Goal: Information Seeking & Learning: Find specific fact

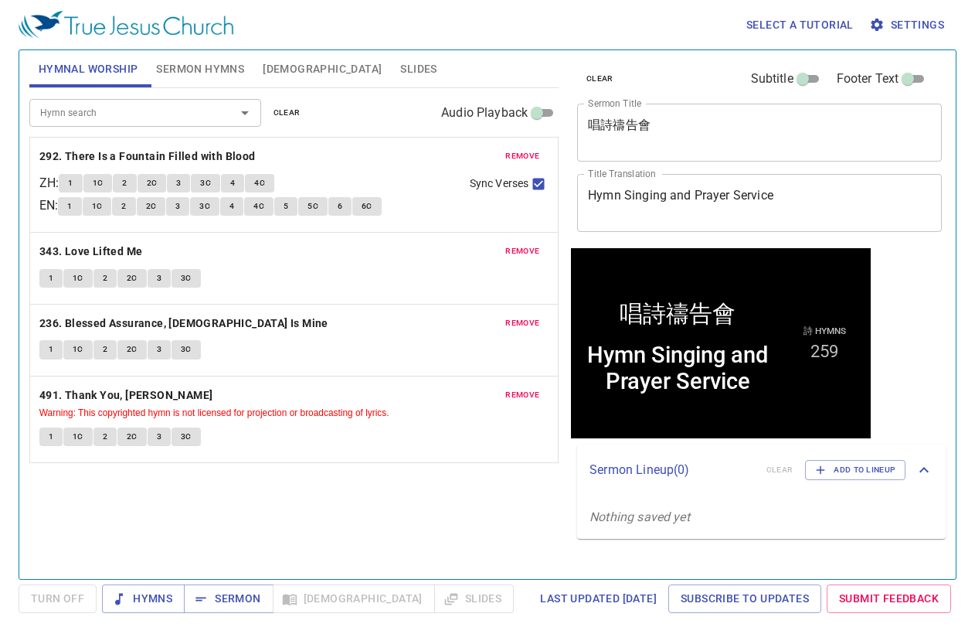
drag, startPoint x: 685, startPoint y: 135, endPoint x: 666, endPoint y: 125, distance: 21.1
click at [685, 134] on textarea "唱詩禱告會" at bounding box center [759, 131] width 343 height 29
paste textarea "磯法"
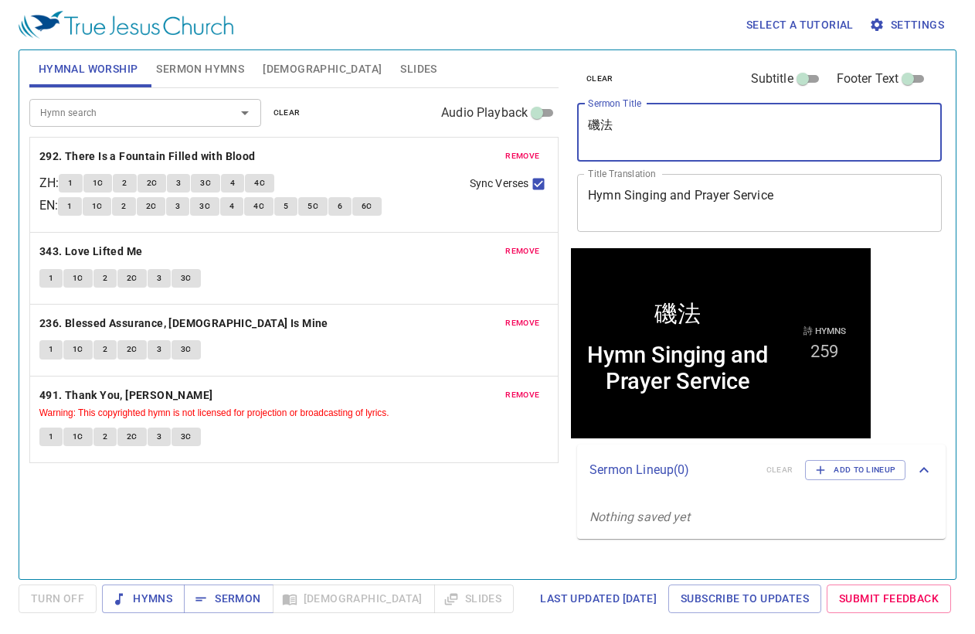
type textarea "磯法"
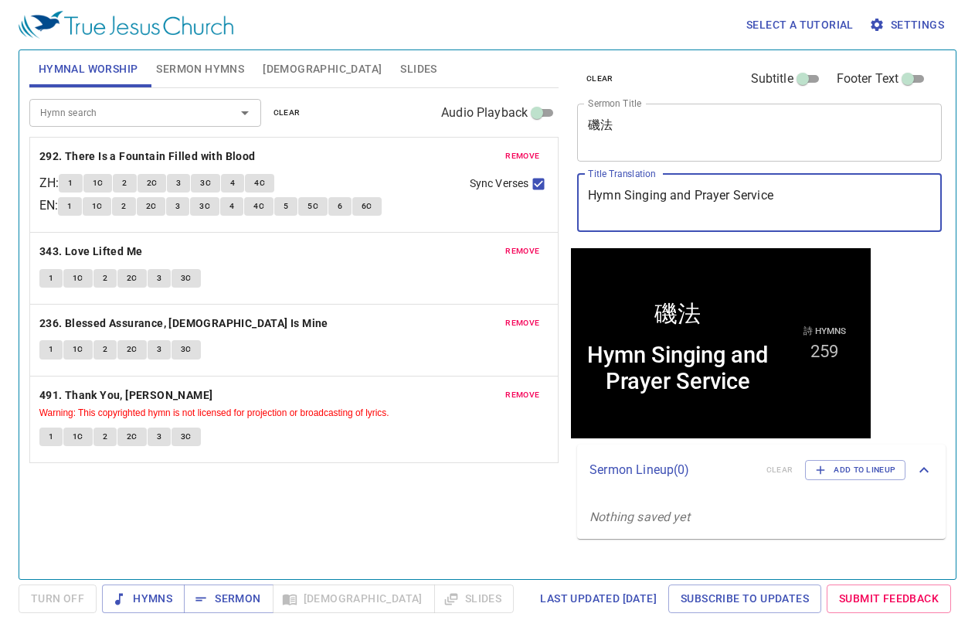
drag, startPoint x: 798, startPoint y: 203, endPoint x: 403, endPoint y: 151, distance: 398.4
click at [403, 151] on div "Hymnal Worship Sermon Hymns Bible Slides Hymn search Hymn search clear Audio Pl…" at bounding box center [487, 308] width 929 height 529
paste textarea "[PERSON_NAME]"
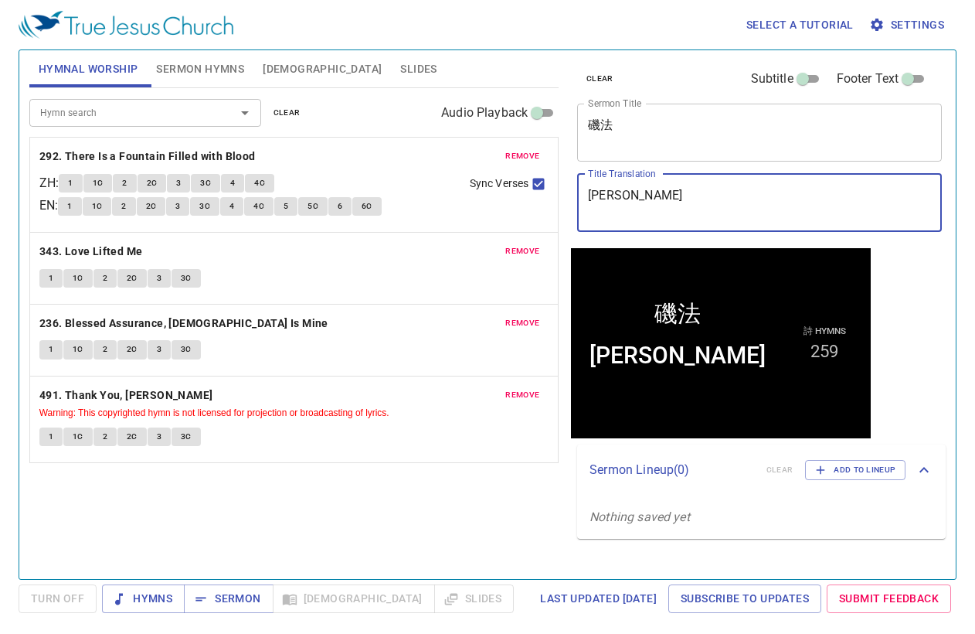
type textarea "[PERSON_NAME]"
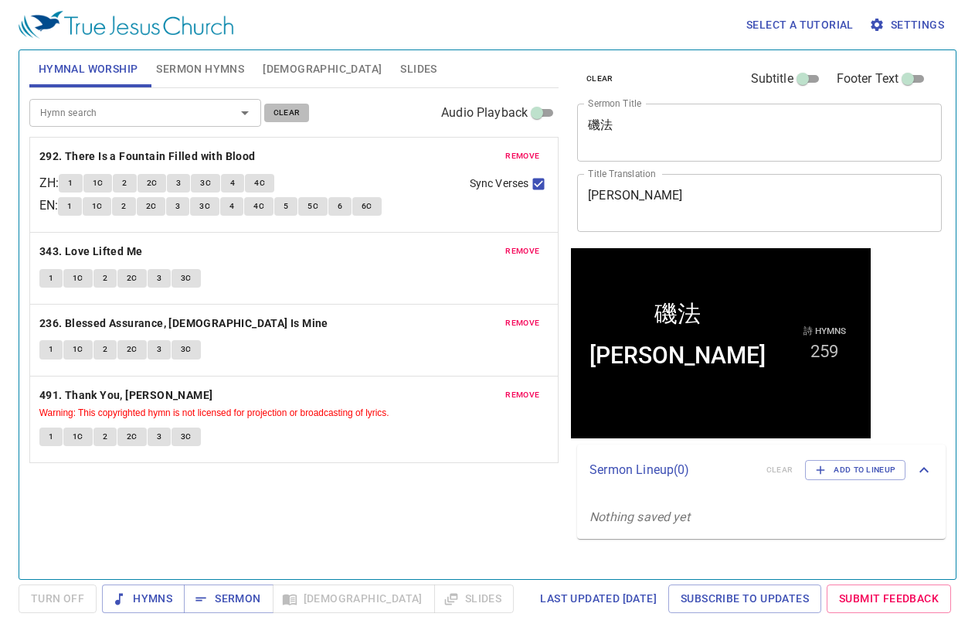
click at [281, 107] on span "clear" at bounding box center [287, 113] width 27 height 14
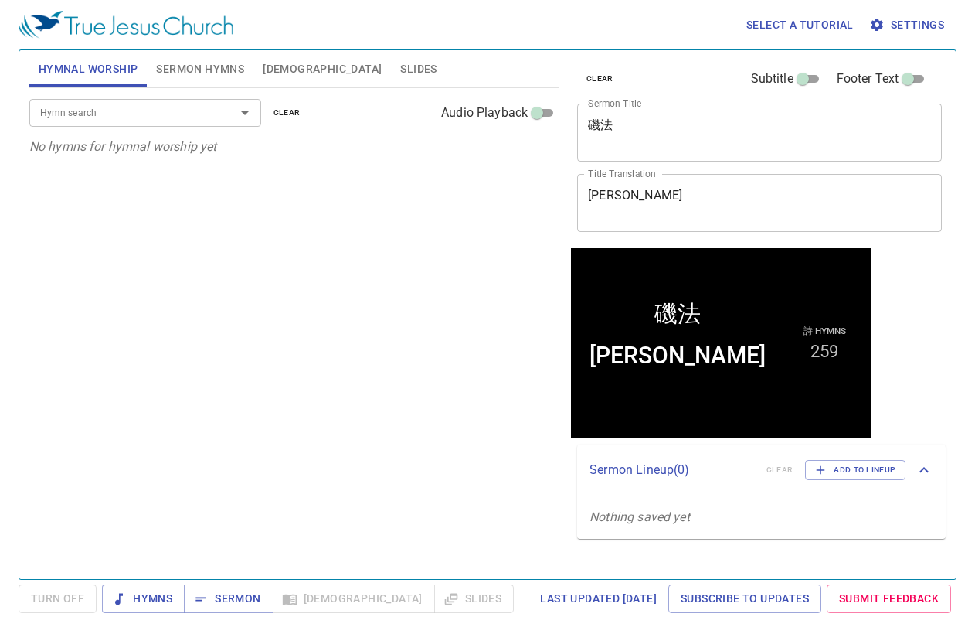
drag, startPoint x: 180, startPoint y: 72, endPoint x: 269, endPoint y: 73, distance: 88.9
click at [181, 72] on span "Sermon Hymns" at bounding box center [200, 69] width 88 height 19
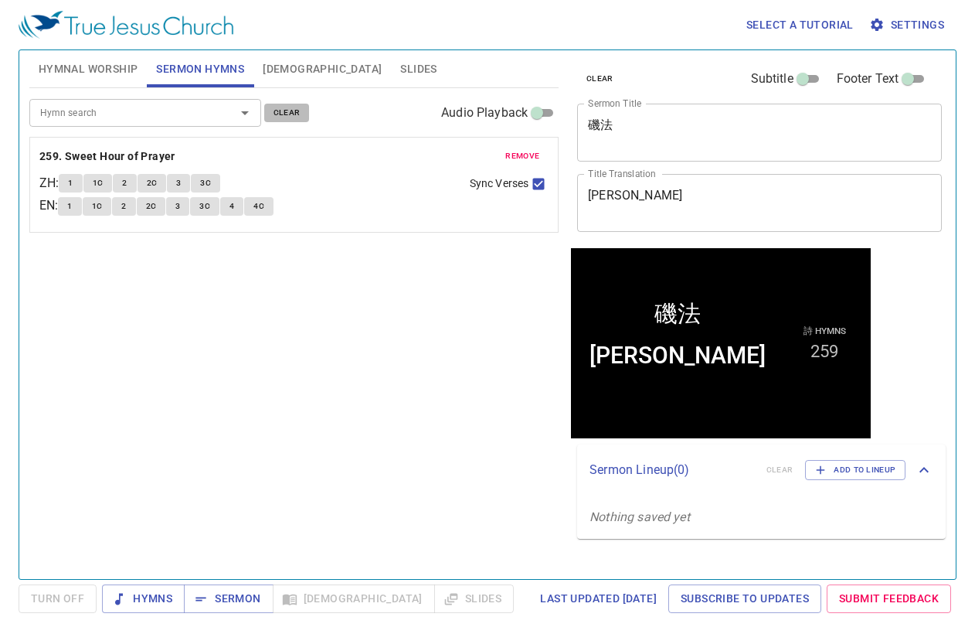
drag, startPoint x: 286, startPoint y: 111, endPoint x: 150, endPoint y: 105, distance: 136.1
click at [286, 111] on span "clear" at bounding box center [287, 113] width 27 height 14
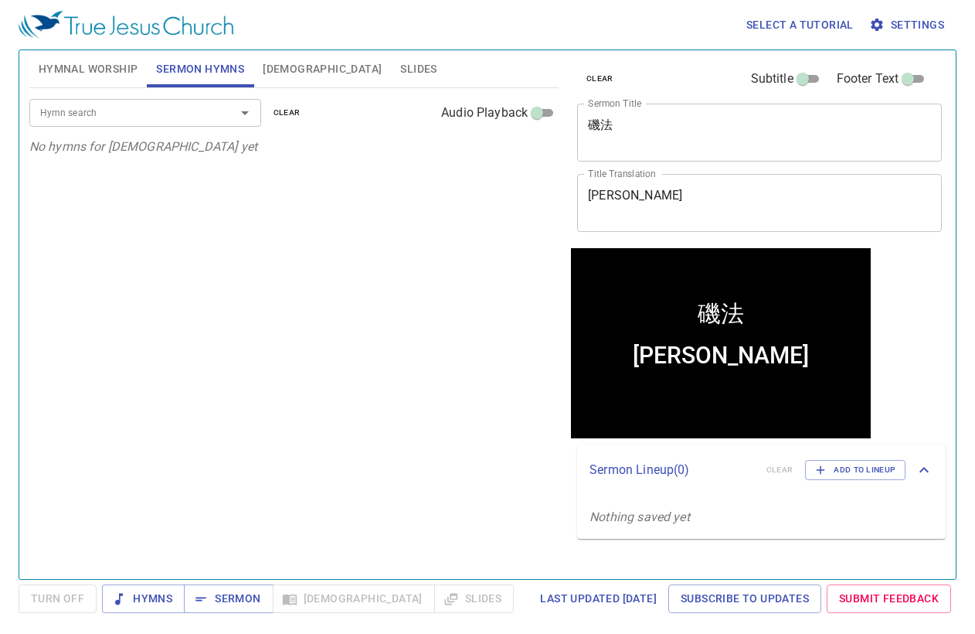
click at [150, 105] on input "Hymn search" at bounding box center [122, 113] width 177 height 18
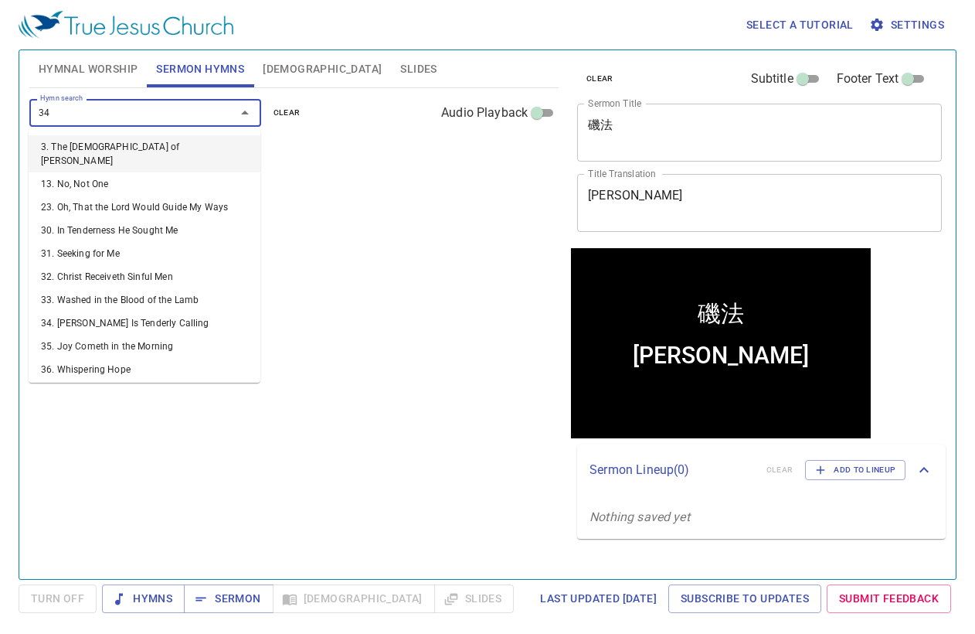
type input "347"
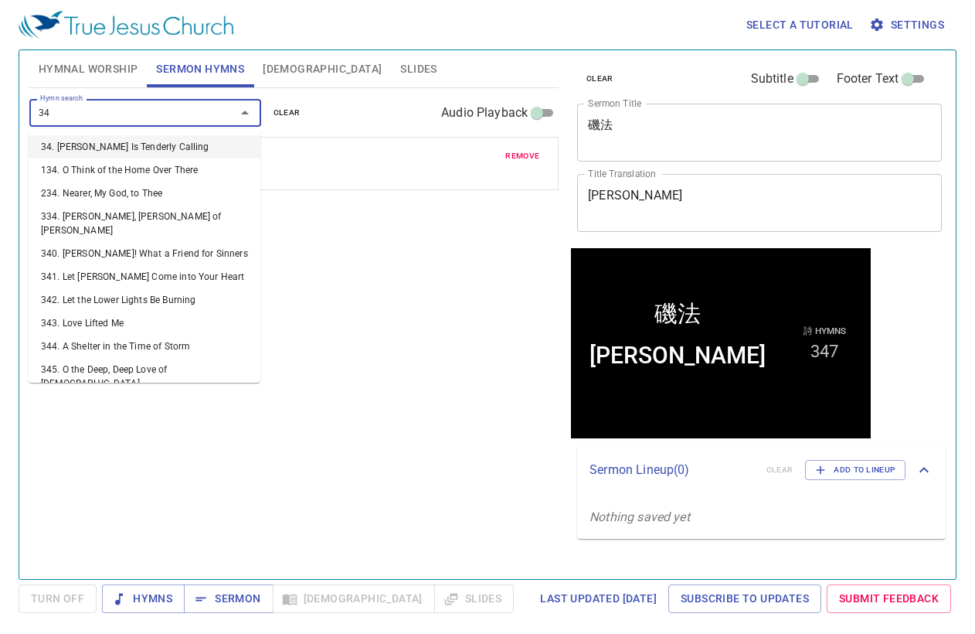
type input "349"
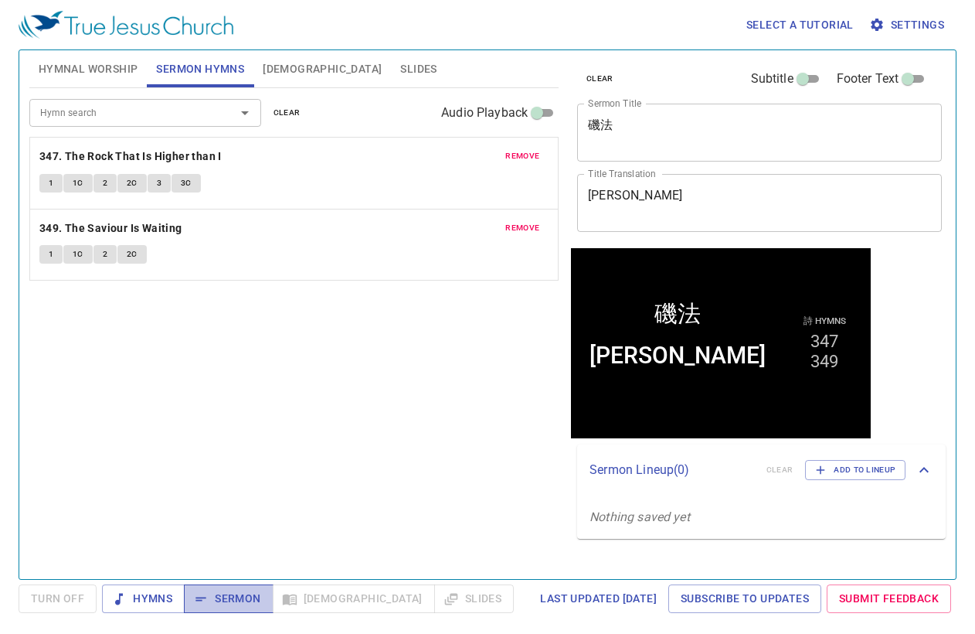
click at [221, 594] on span "Sermon" at bounding box center [228, 598] width 64 height 19
click at [208, 404] on div "Hymn search Hymn search clear Audio Playback remove 347. The Rock That Is Highe…" at bounding box center [293, 327] width 529 height 478
click at [263, 493] on div "Hymn search Hymn search clear Audio Playback remove 347. The Rock That Is Highe…" at bounding box center [293, 327] width 529 height 478
click at [110, 60] on span "Hymnal Worship" at bounding box center [89, 69] width 100 height 19
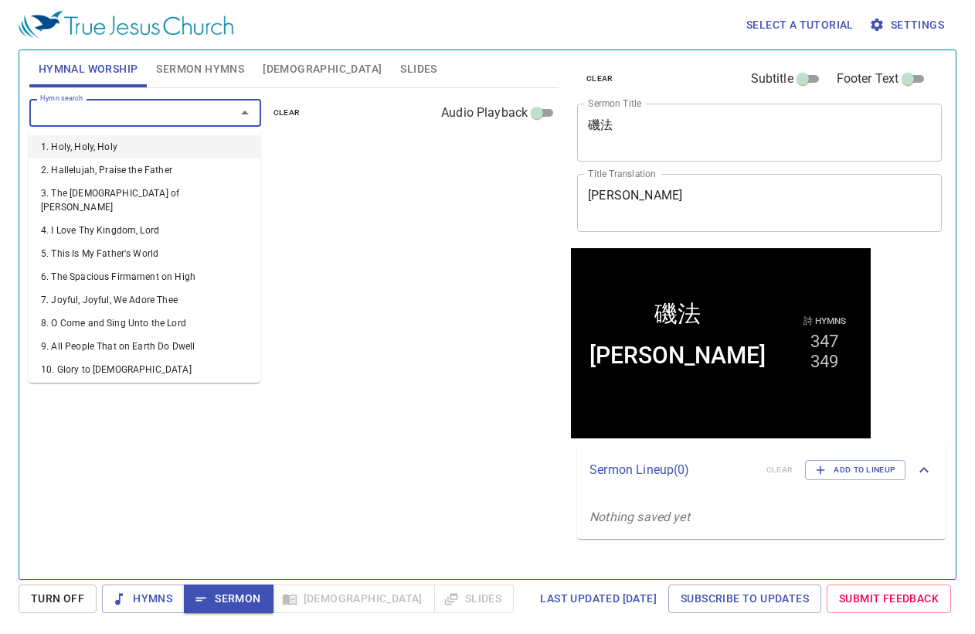
click at [197, 109] on input "Hymn search" at bounding box center [122, 113] width 177 height 18
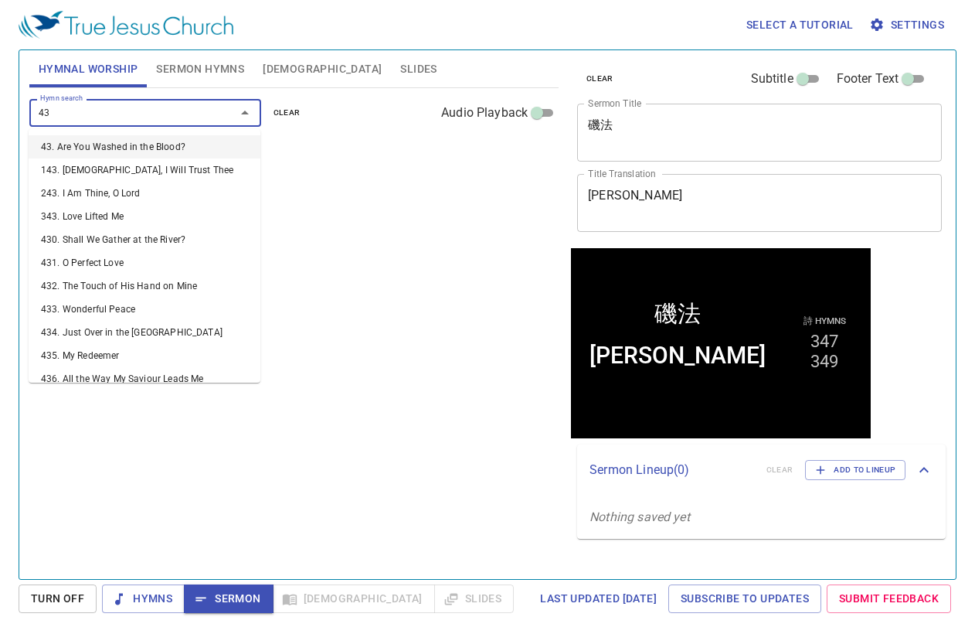
type input "439"
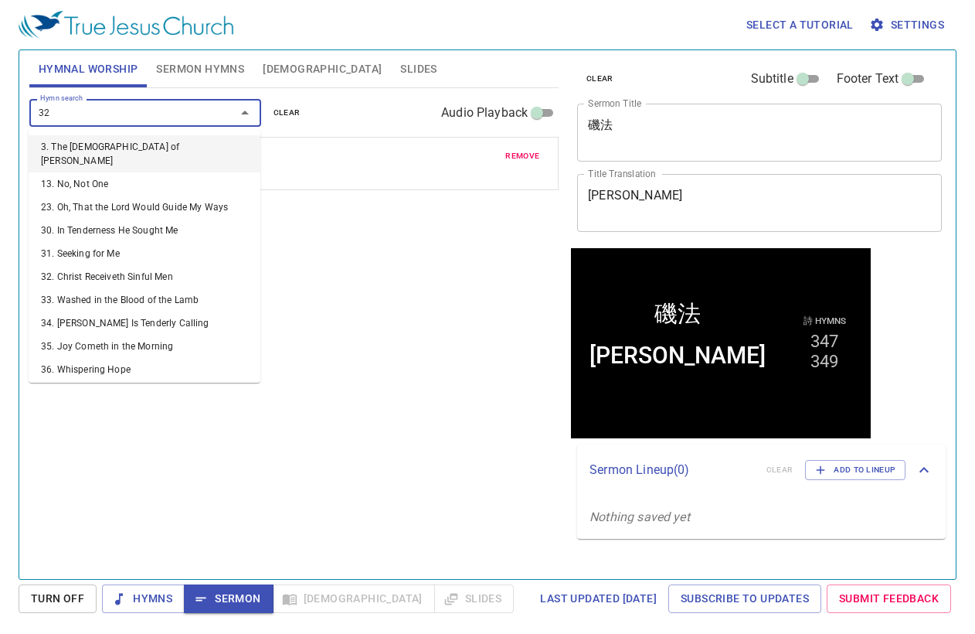
type input "322"
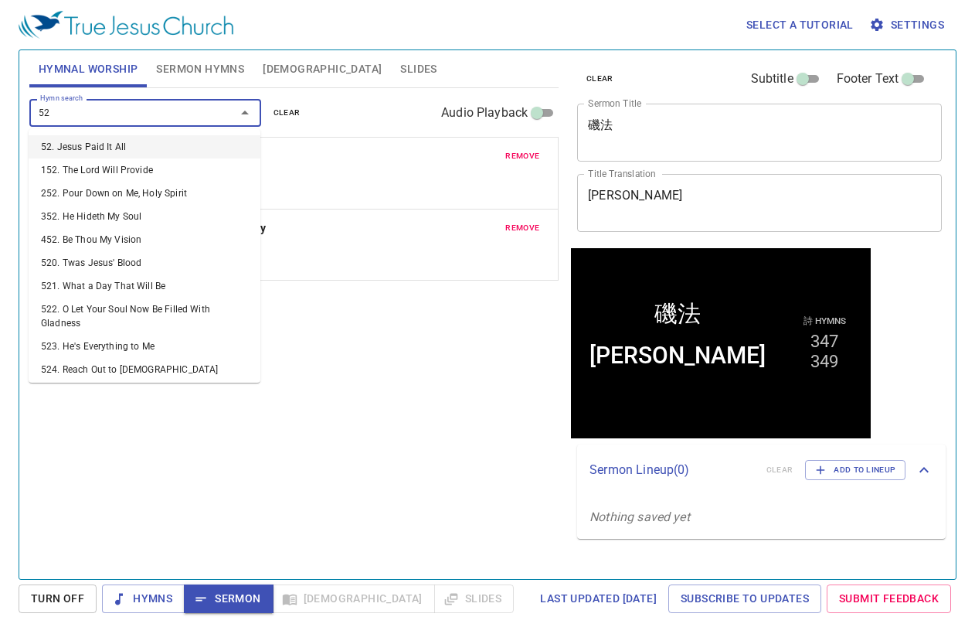
type input "524"
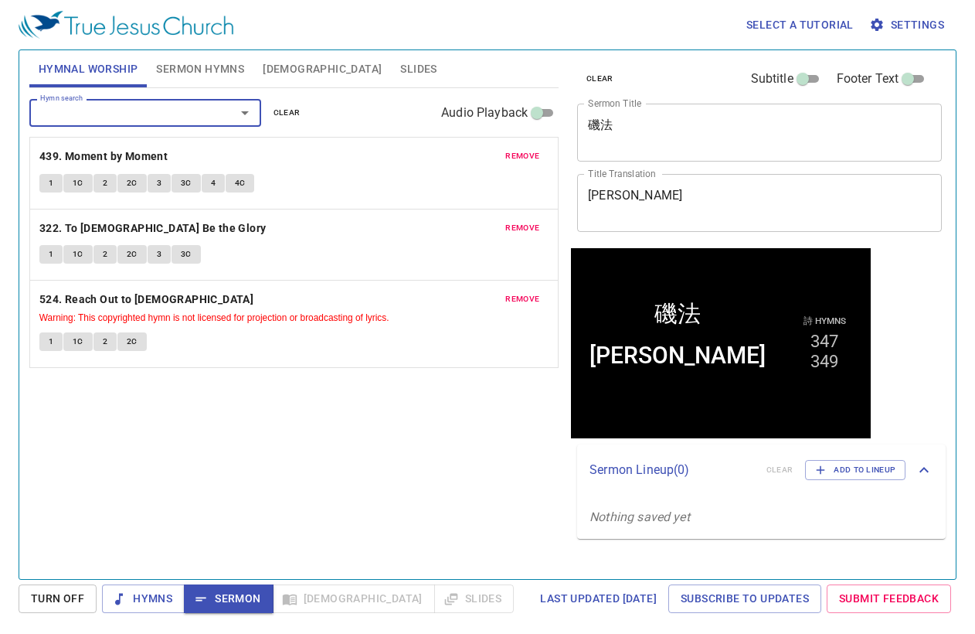
click at [281, 113] on span "clear" at bounding box center [287, 113] width 27 height 14
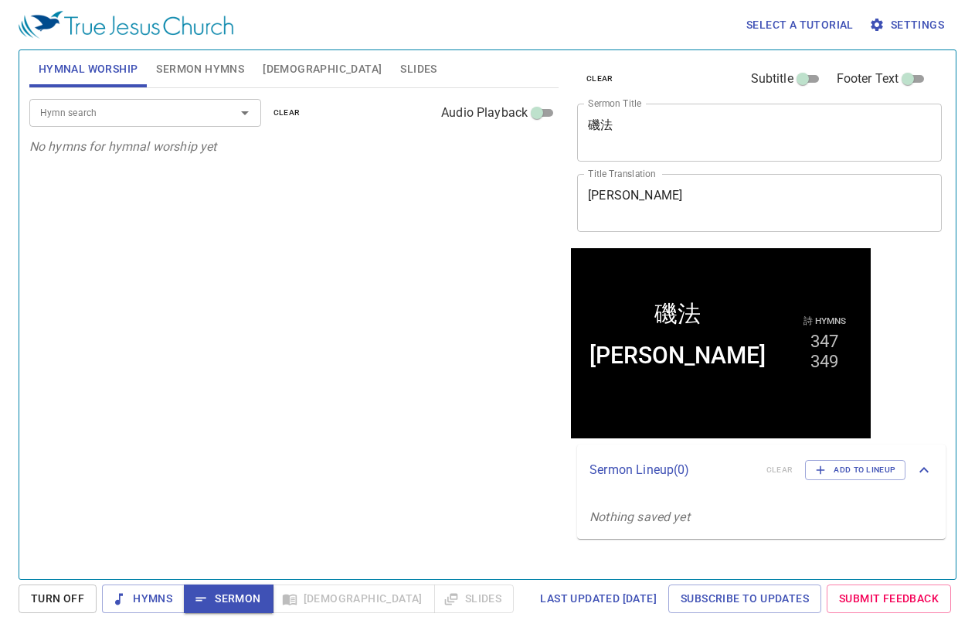
click at [176, 110] on input "Hymn search" at bounding box center [122, 113] width 177 height 18
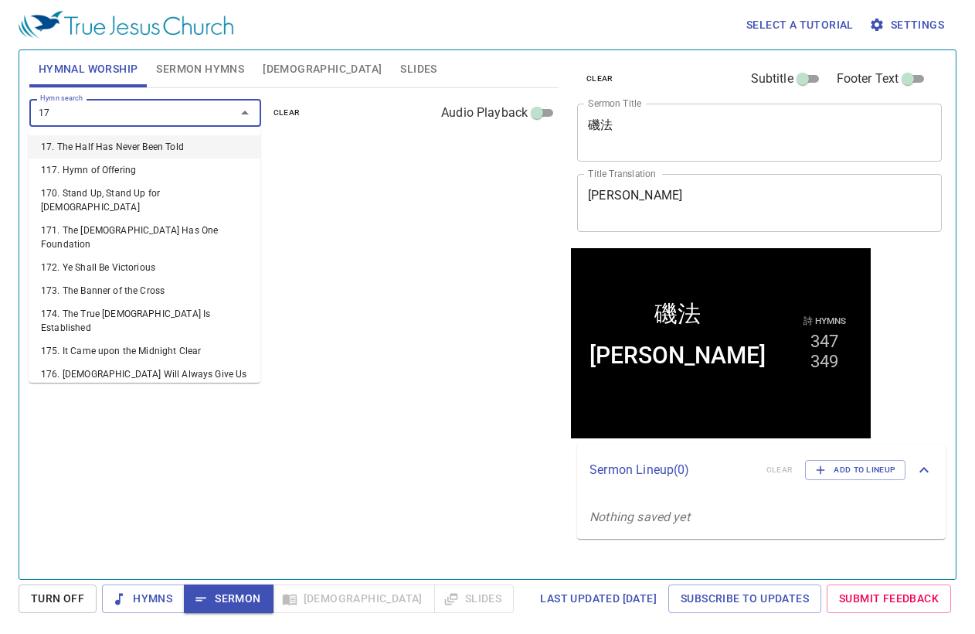
type input "171"
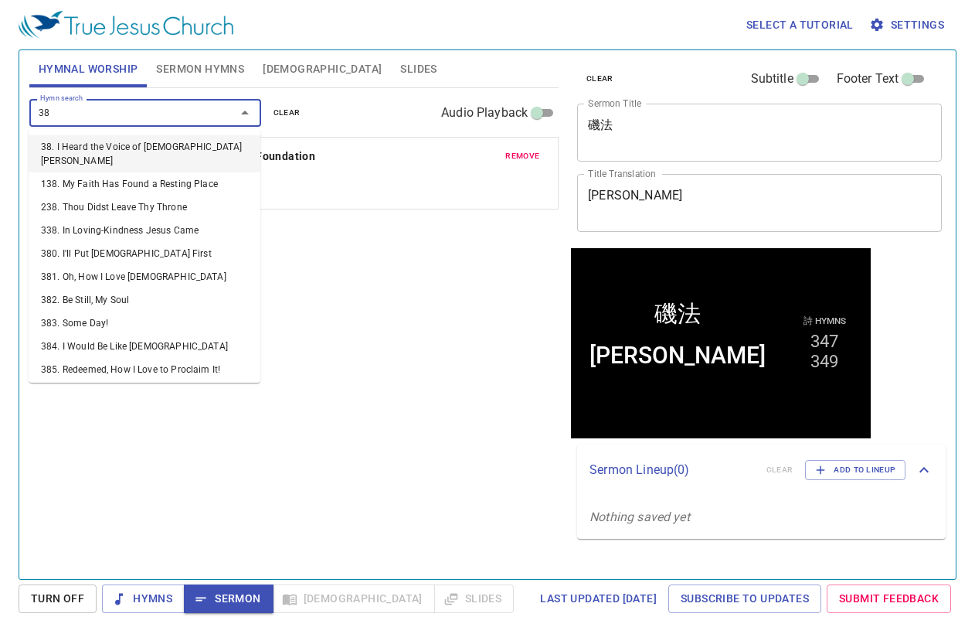
type input "389"
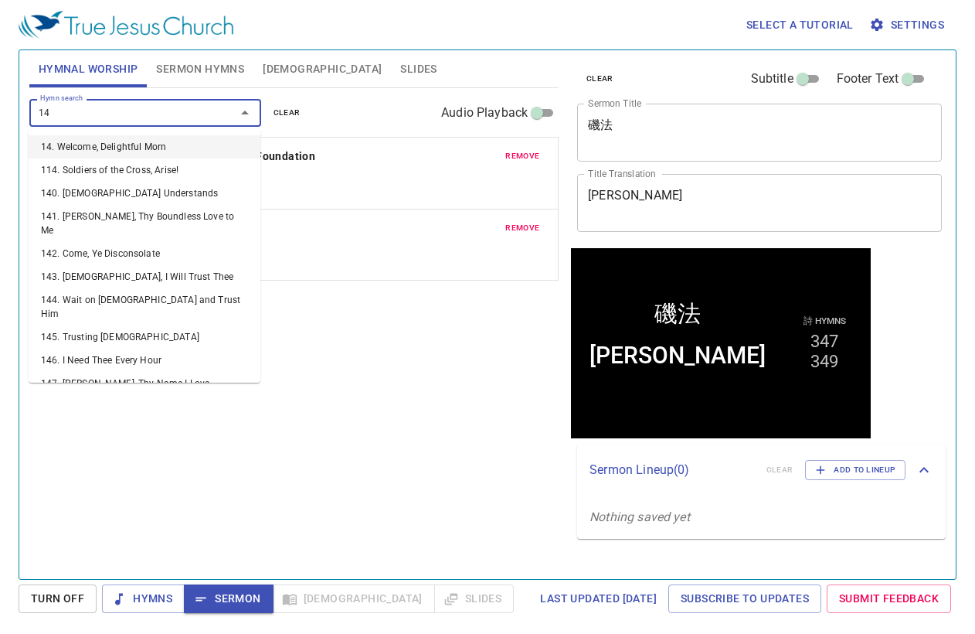
type input "142"
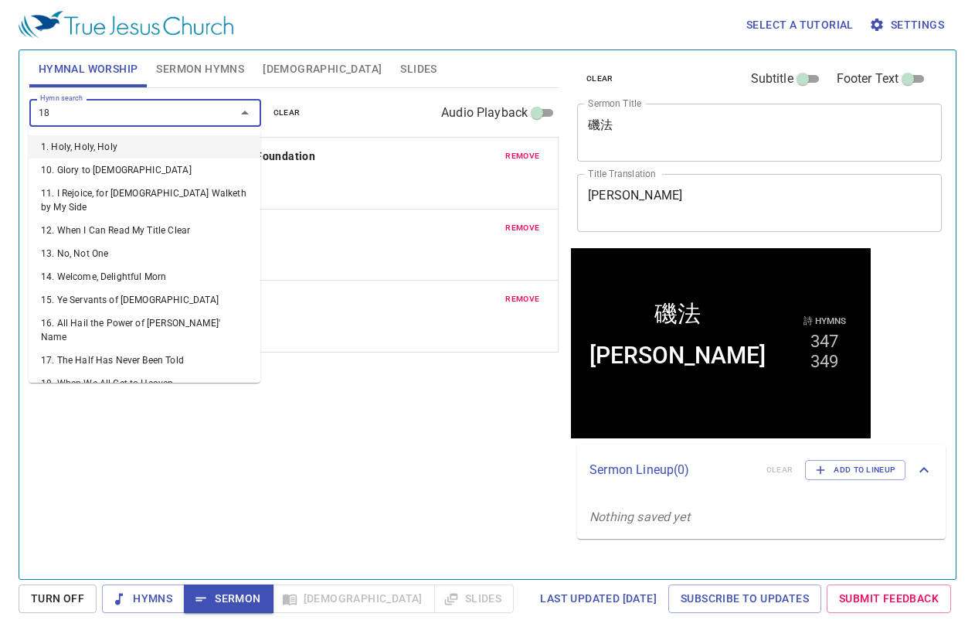
type input "185"
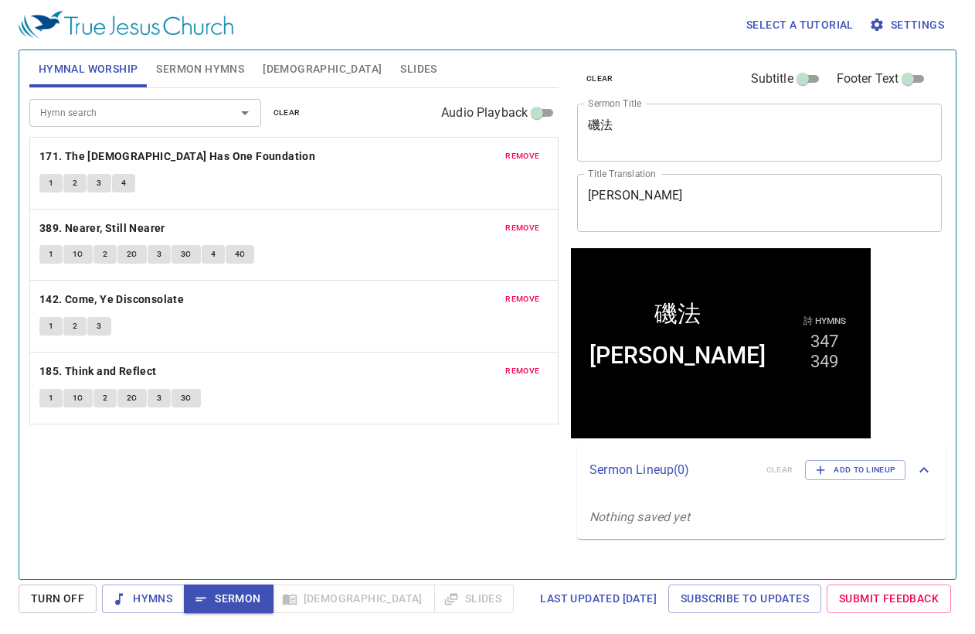
click at [348, 490] on div "Hymn search Hymn search clear Audio Playback remove 171. The Church Has One Fou…" at bounding box center [293, 327] width 529 height 478
click at [151, 158] on b "171. The [DEMOGRAPHIC_DATA] Has One Foundation" at bounding box center [177, 156] width 276 height 19
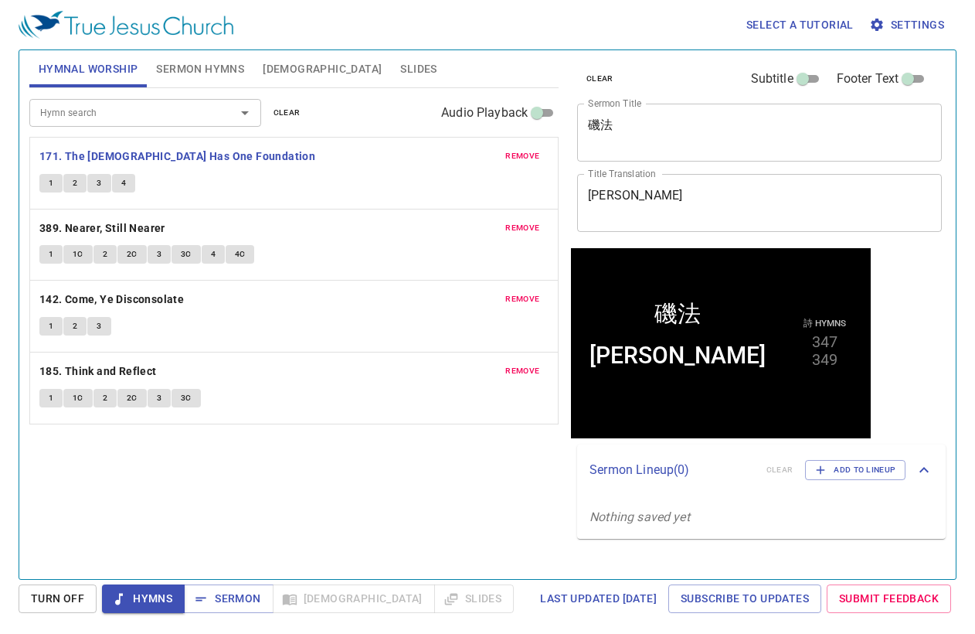
click at [196, 537] on div "Hymn search Hymn search clear Audio Playback remove 171. The Church Has One Fou…" at bounding box center [293, 327] width 529 height 478
click at [347, 505] on div "Hymn search Hymn search clear Audio Playback remove 171. The Church Has One Fou…" at bounding box center [293, 327] width 529 height 478
click at [113, 223] on b "389. Nearer, Still Nearer" at bounding box center [102, 228] width 126 height 19
click at [250, 597] on span "Sermon" at bounding box center [228, 598] width 64 height 19
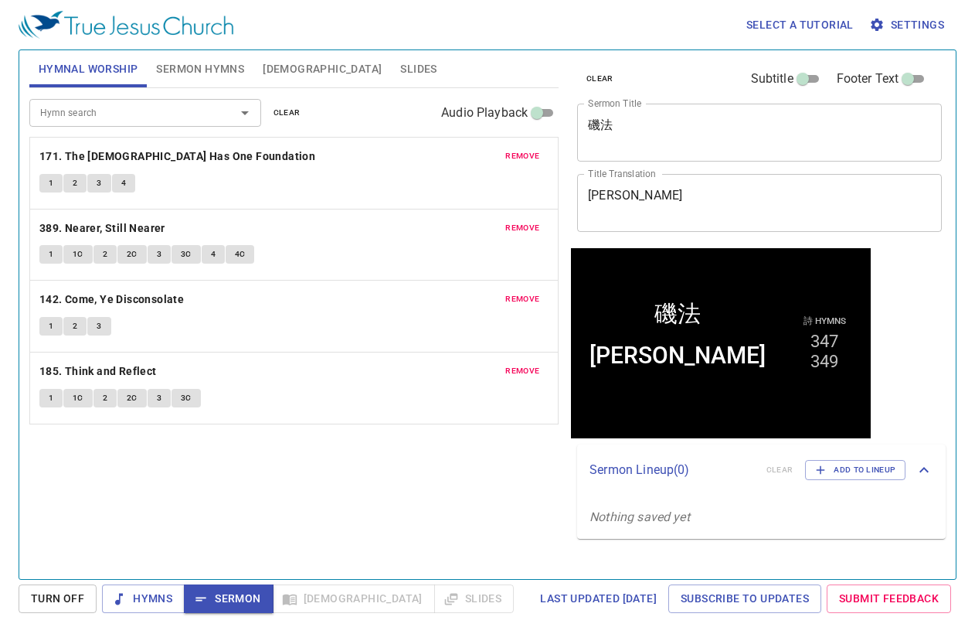
click at [400, 60] on span "Slides" at bounding box center [418, 69] width 36 height 19
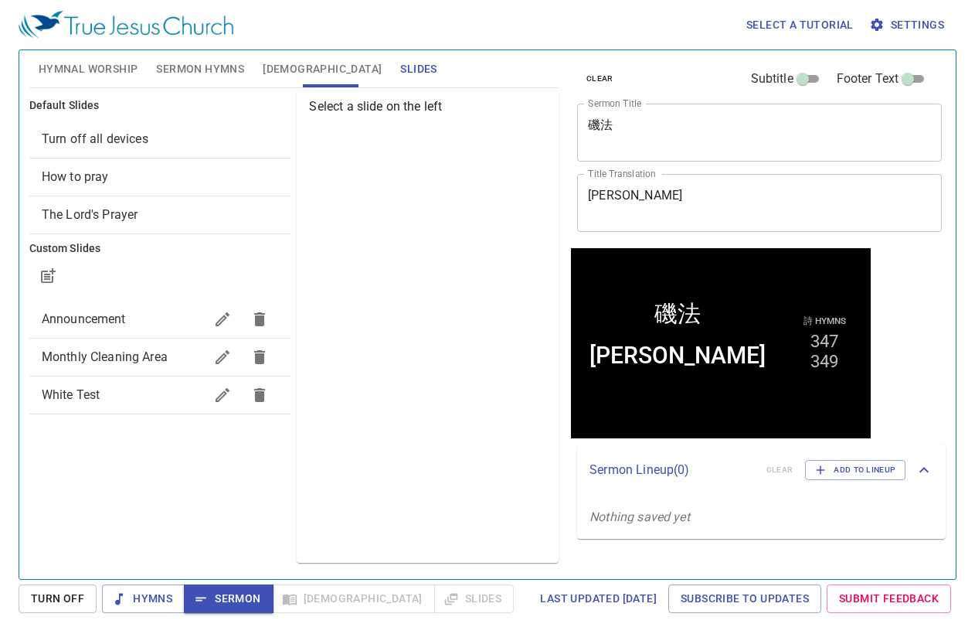
click at [182, 183] on span "How to pray" at bounding box center [160, 177] width 237 height 19
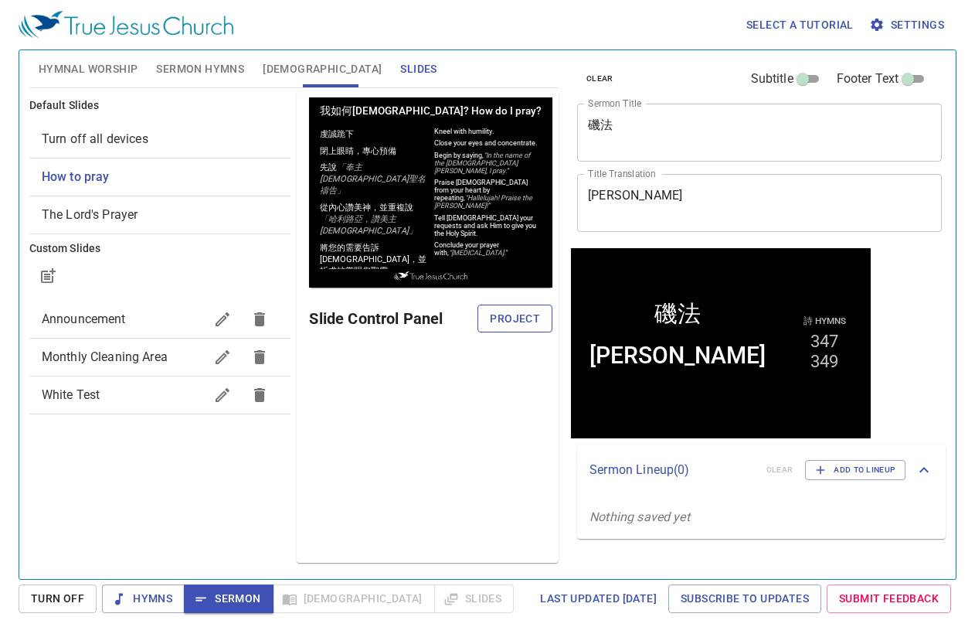
click at [526, 319] on span "Project" at bounding box center [515, 318] width 50 height 19
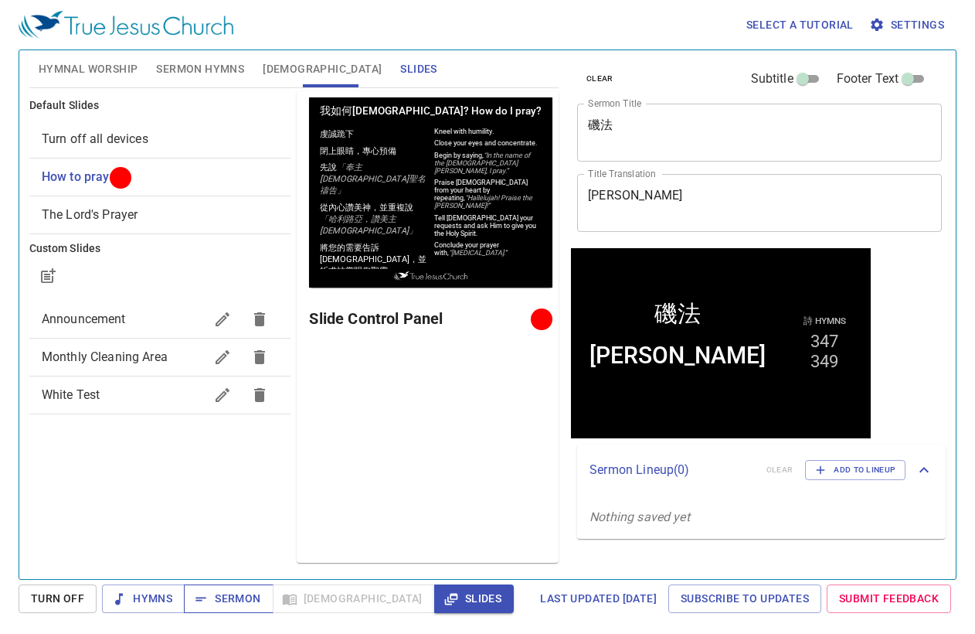
click at [243, 596] on span "Sermon" at bounding box center [228, 598] width 64 height 19
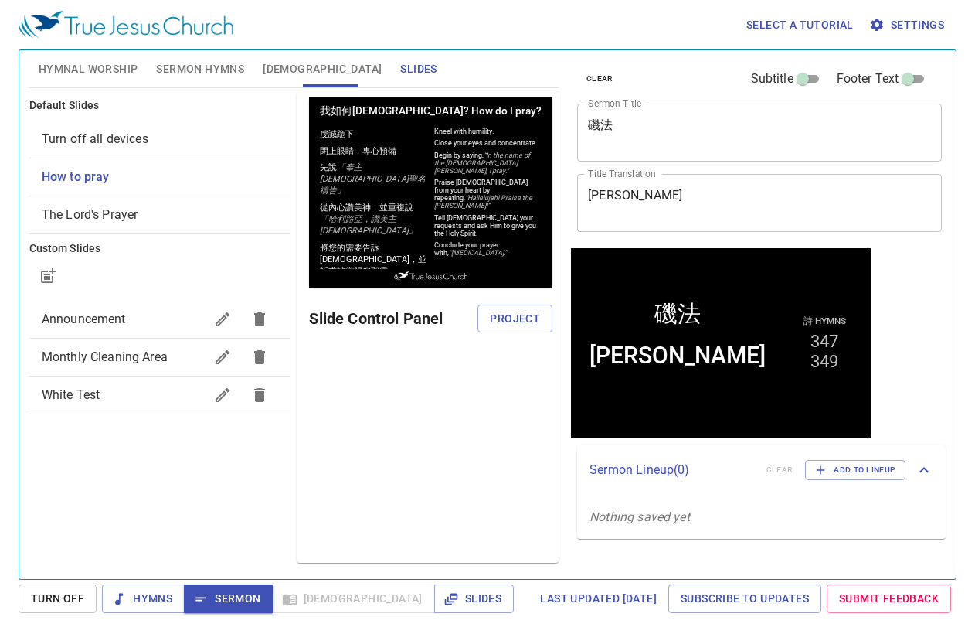
click at [243, 504] on div "Default Slides Turn off all devices How to pray The Lord's Prayer Custom Slides…" at bounding box center [160, 327] width 268 height 478
click at [259, 56] on button "[DEMOGRAPHIC_DATA]" at bounding box center [322, 68] width 138 height 37
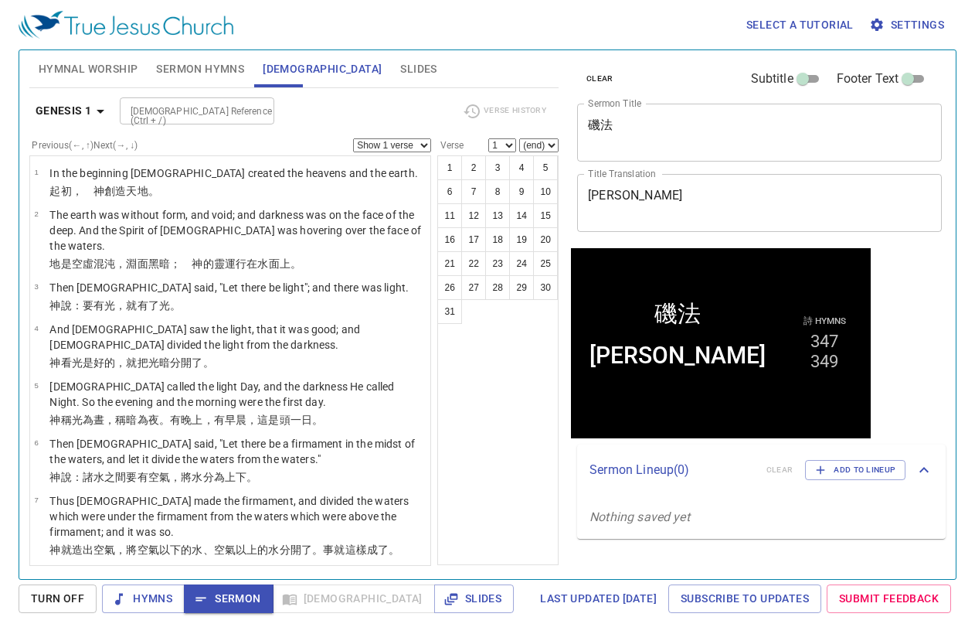
click at [220, 92] on div "Genesis 1 Bible Reference (Ctrl + /) Bible Reference (Ctrl + /) Verse History P…" at bounding box center [293, 327] width 529 height 478
click at [223, 104] on input "[DEMOGRAPHIC_DATA] Reference (Ctrl + /)" at bounding box center [184, 111] width 120 height 18
type input "jn 1 37"
select select "37"
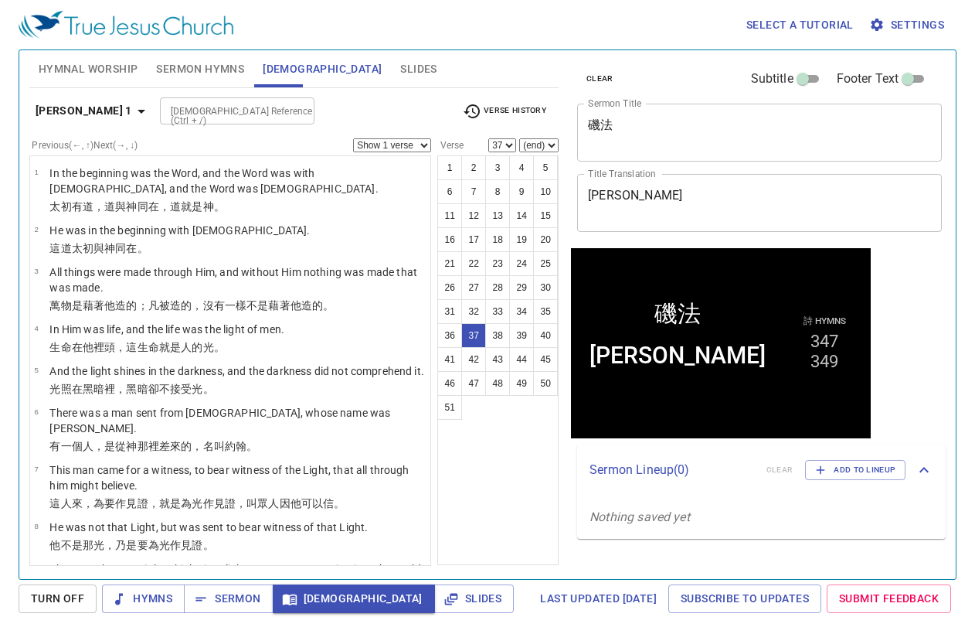
scroll to position [1912, 0]
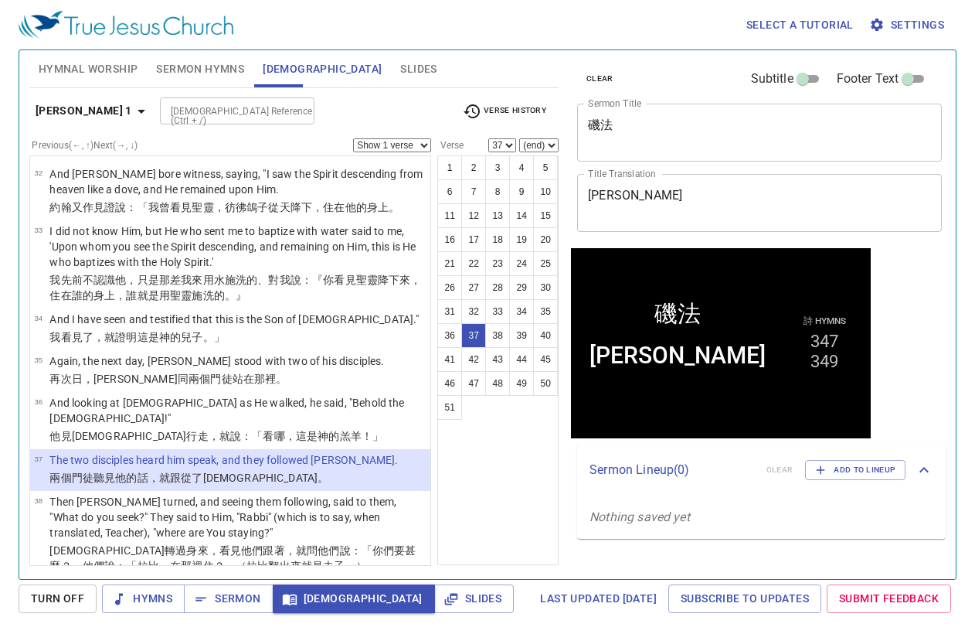
click at [372, 141] on select "Show 1 verse Show 2 verses Show 3 verses Show 4 verses Show 5 verses" at bounding box center [392, 145] width 78 height 14
select select "5"
click at [353, 138] on select "Show 1 verse Show 2 verses Show 3 verses Show 4 verses Show 5 verses" at bounding box center [392, 145] width 78 height 14
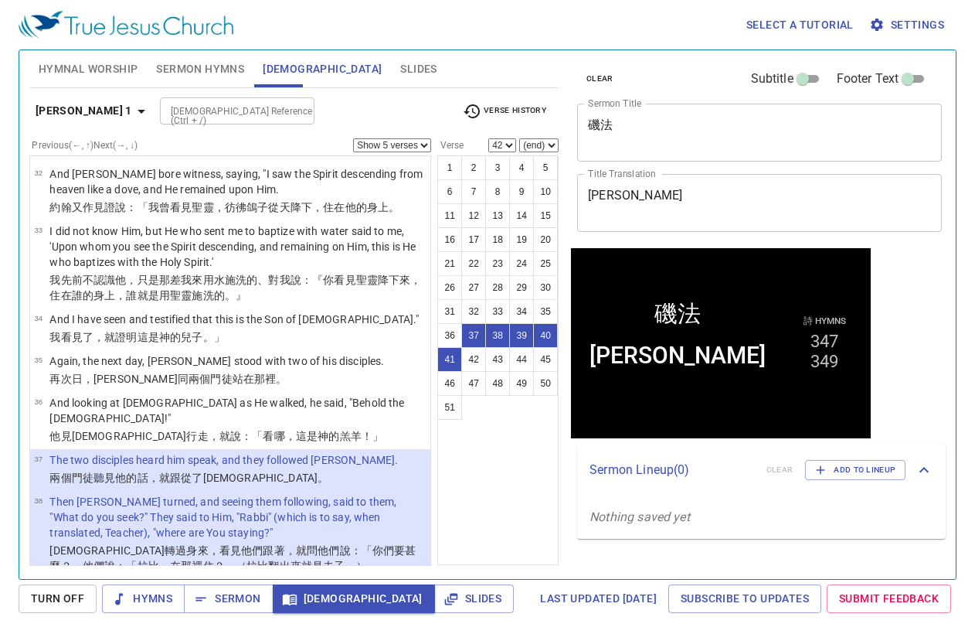
scroll to position [2267, 0]
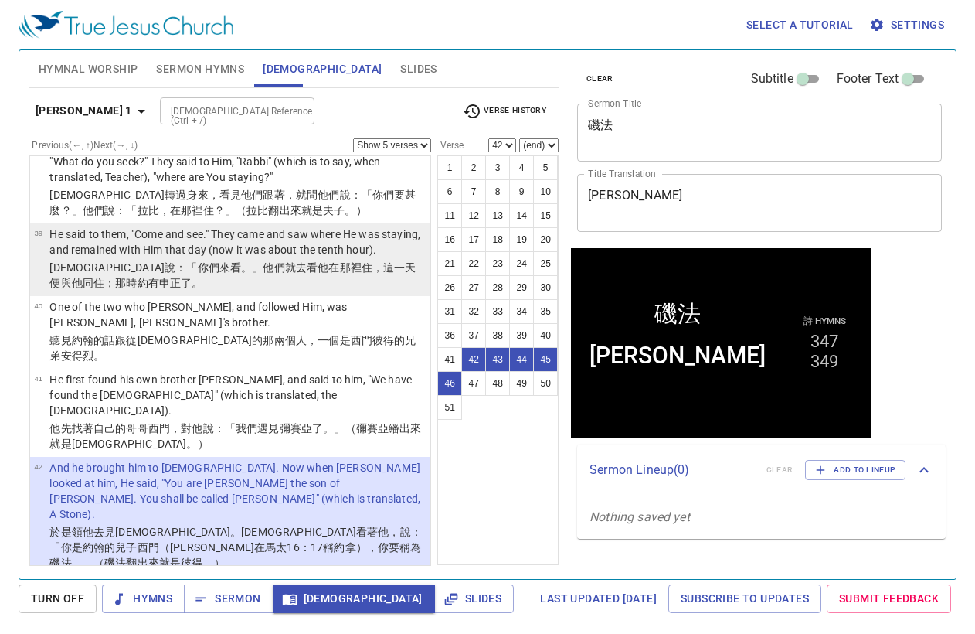
click at [161, 260] on p "耶穌 說 ：「你們來 看 。」他們就去 看 他在那裡 住 ，這一天便與 他 同住 ；那 時 約 有 申正 了。" at bounding box center [237, 275] width 376 height 31
select select "39"
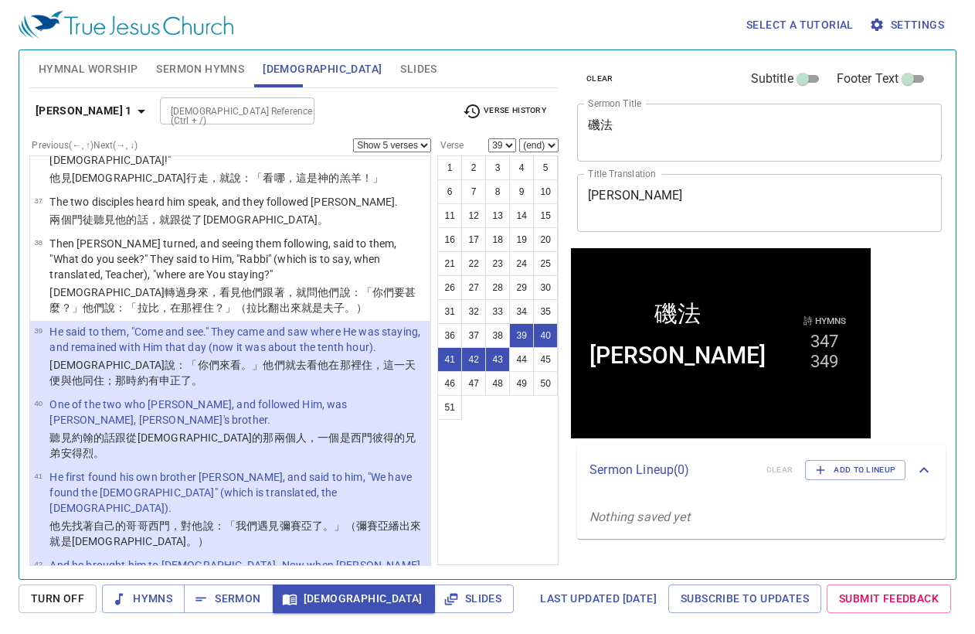
scroll to position [2246, 0]
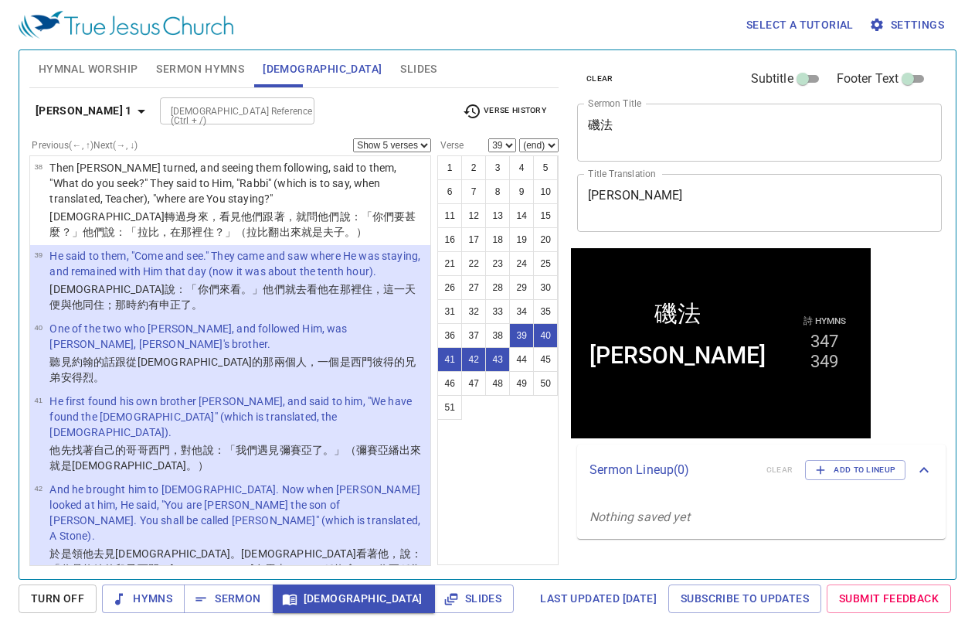
click at [374, 143] on select "Show 1 verse Show 2 verses Show 3 verses Show 4 verses Show 5 verses" at bounding box center [392, 145] width 78 height 14
select select "4"
click at [353, 138] on select "Show 1 verse Show 2 verses Show 3 verses Show 4 verses Show 5 verses" at bounding box center [392, 145] width 78 height 14
click at [471, 359] on button "42" at bounding box center [473, 359] width 25 height 25
select select "42"
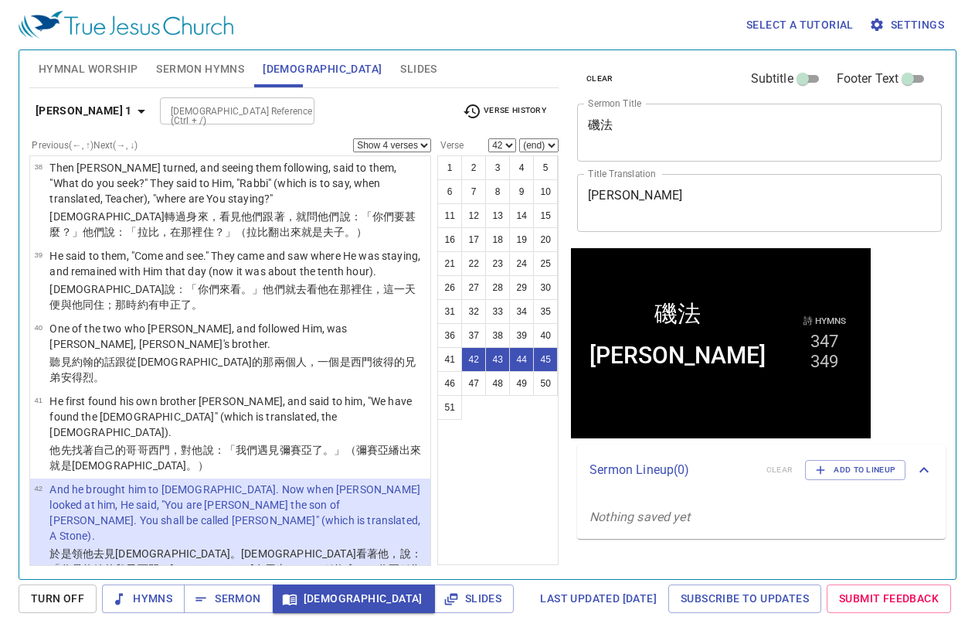
click at [366, 145] on select "Show 1 verse Show 2 verses Show 3 verses Show 4 verses Show 5 verses" at bounding box center [392, 145] width 78 height 14
select select "1"
click at [353, 138] on select "Show 1 verse Show 2 verses Show 3 verses Show 4 verses Show 5 verses" at bounding box center [392, 145] width 78 height 14
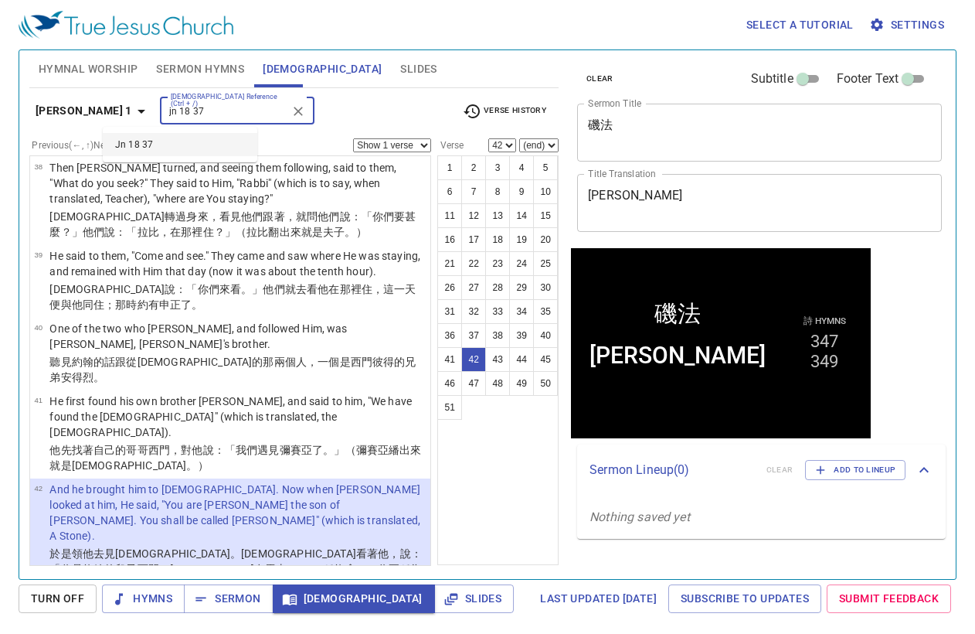
type input "jn 18 37"
select select "37"
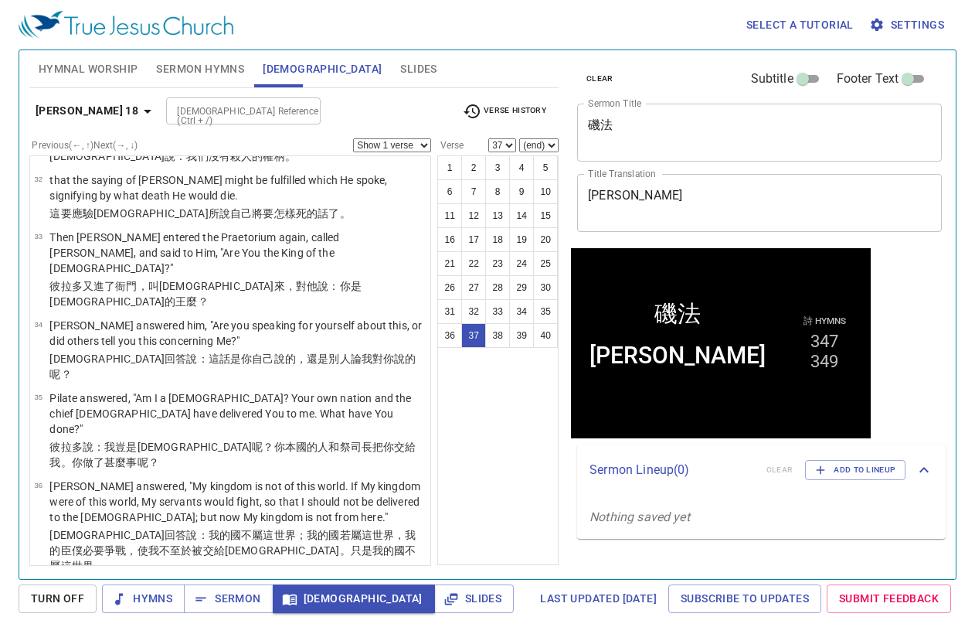
scroll to position [2369, 0]
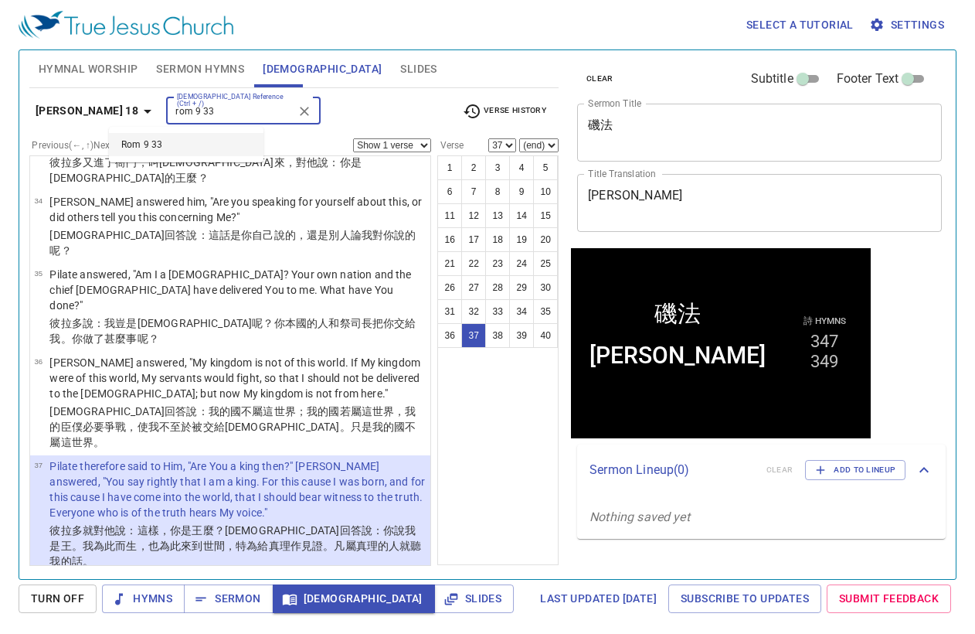
type input "rom 9 33"
select select "33"
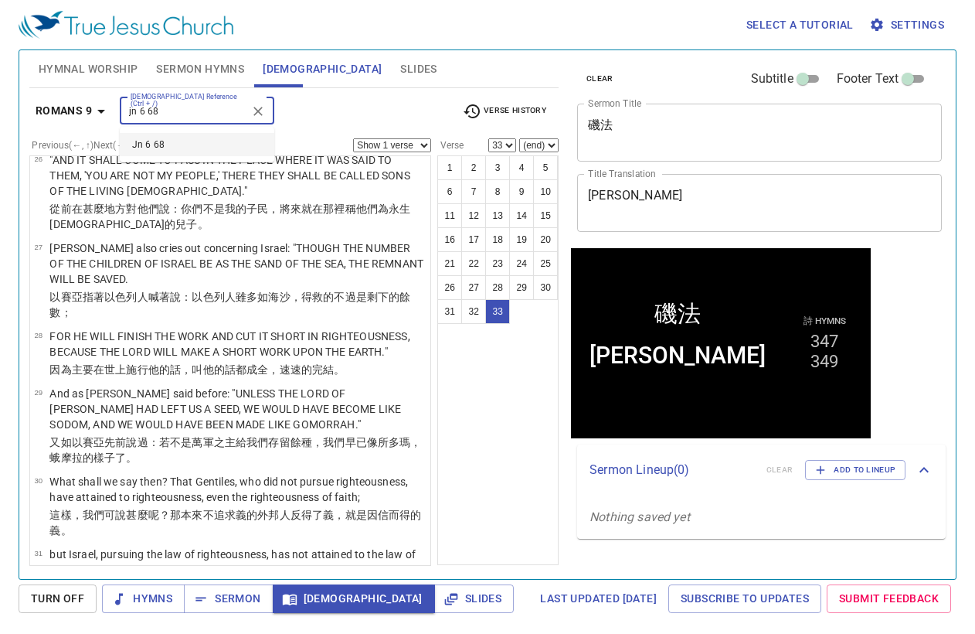
type input "jn 6 68"
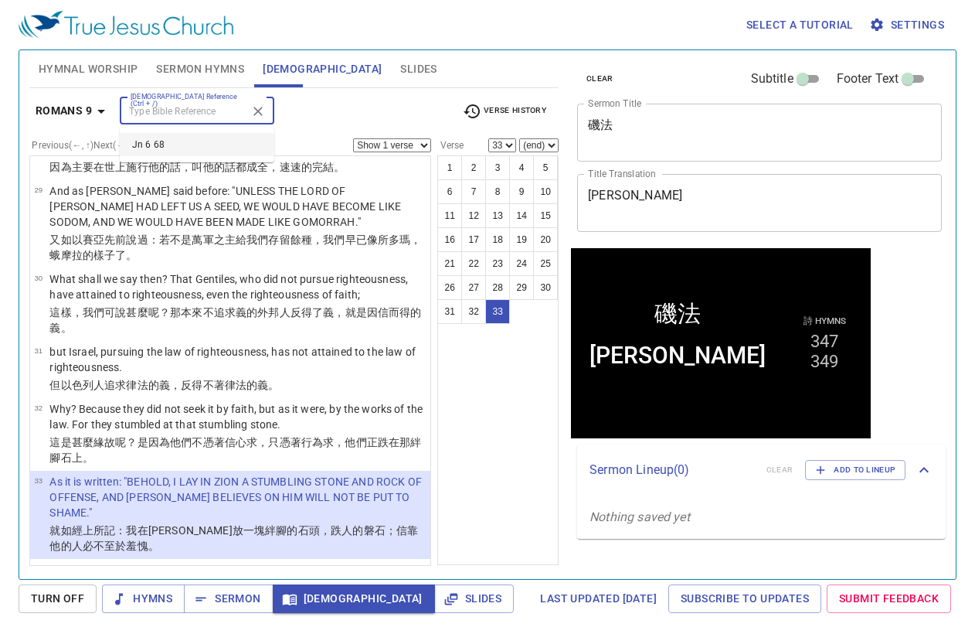
select select "68"
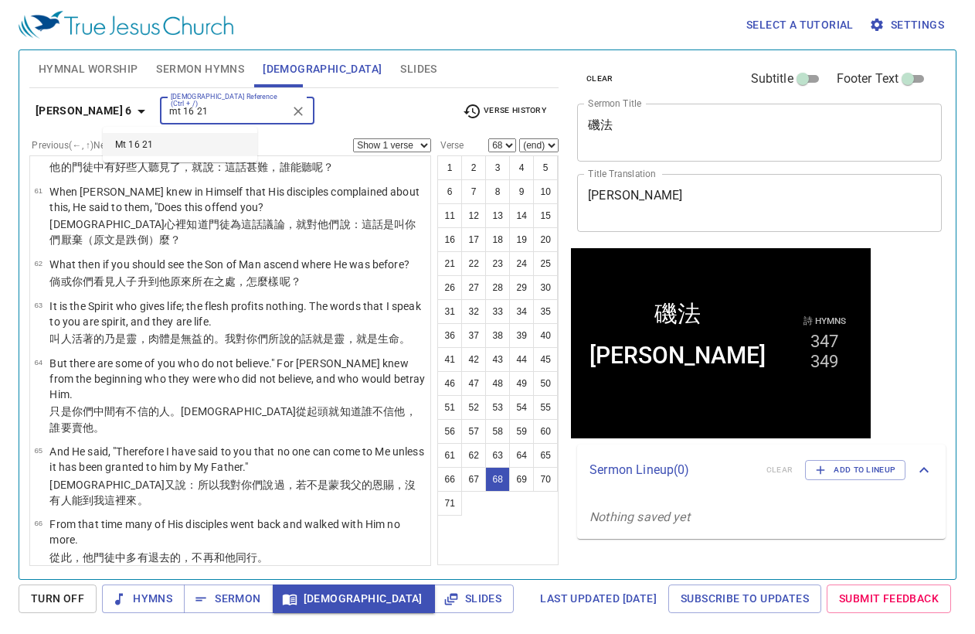
type input "mt 16 21"
select select "21"
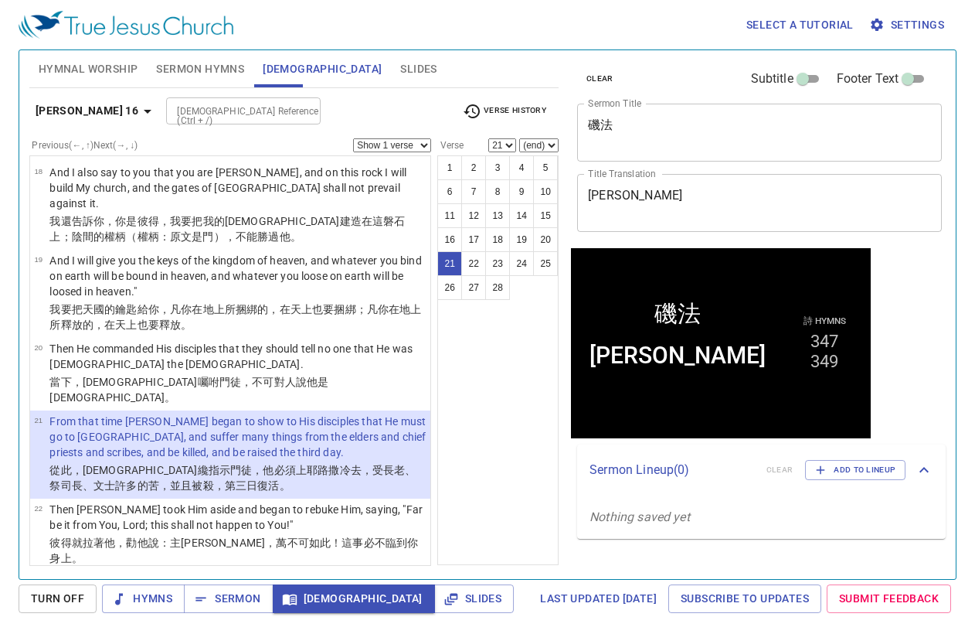
click at [395, 137] on div "Matthew 16 Bible Reference (Ctrl + /) Bible Reference (Ctrl + /) Verse History" at bounding box center [293, 117] width 529 height 43
click at [395, 141] on select "Show 1 verse Show 2 verses Show 3 verses Show 4 verses Show 5 verses" at bounding box center [392, 145] width 78 height 14
select select "3"
click at [353, 138] on select "Show 1 verse Show 2 verses Show 3 verses Show 4 verses Show 5 verses" at bounding box center [392, 145] width 78 height 14
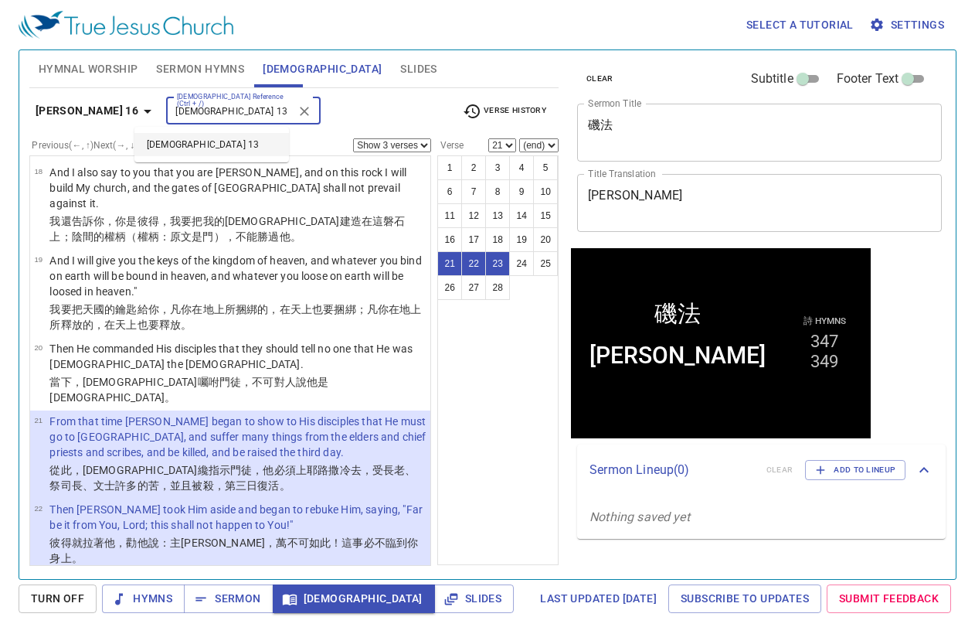
type input "mt 16 13"
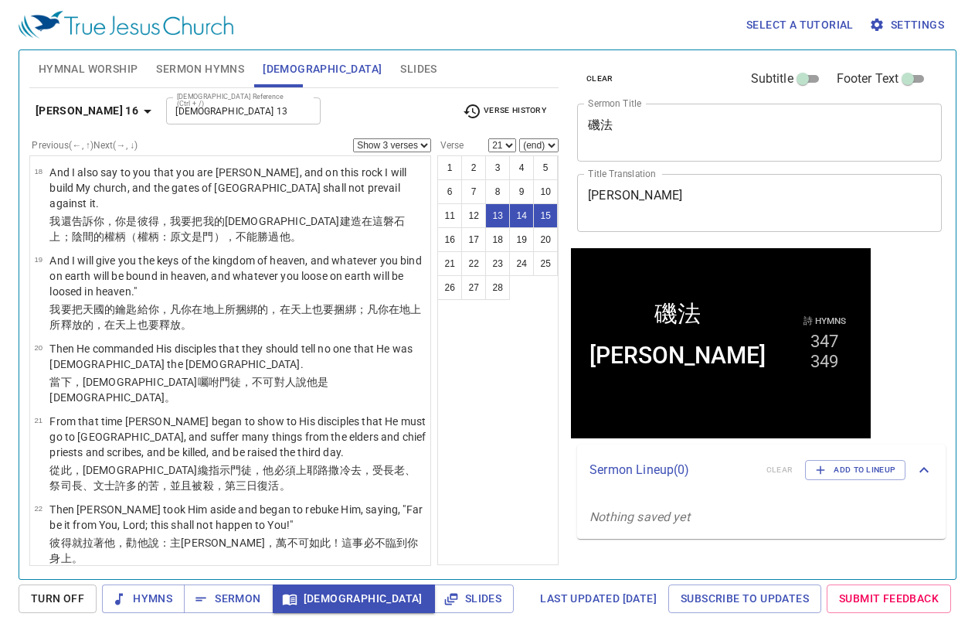
select select "13"
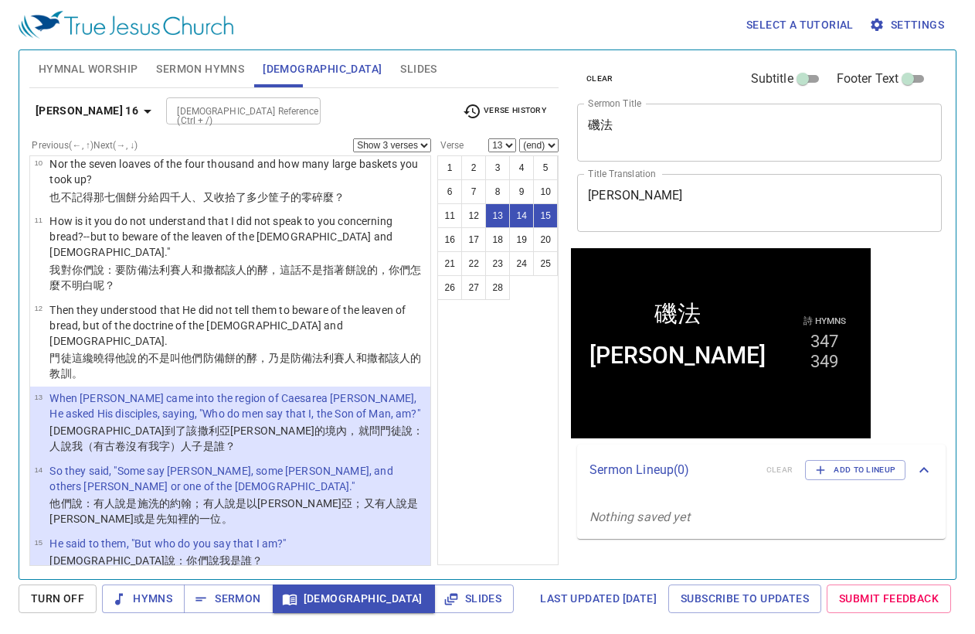
click at [402, 144] on select "Show 1 verse Show 2 verses Show 3 verses Show 4 verses Show 5 verses" at bounding box center [392, 145] width 78 height 14
select select "5"
click at [353, 138] on select "Show 1 verse Show 2 verses Show 3 verses Show 4 verses Show 5 verses" at bounding box center [392, 145] width 78 height 14
click at [519, 213] on button "14" at bounding box center [521, 215] width 25 height 25
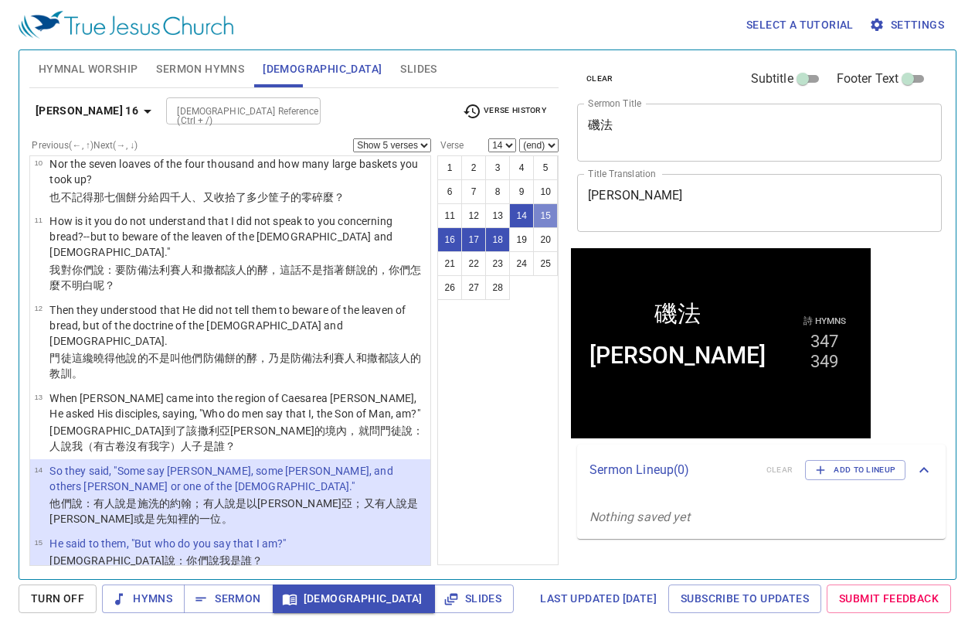
click at [543, 219] on button "15" at bounding box center [545, 215] width 25 height 25
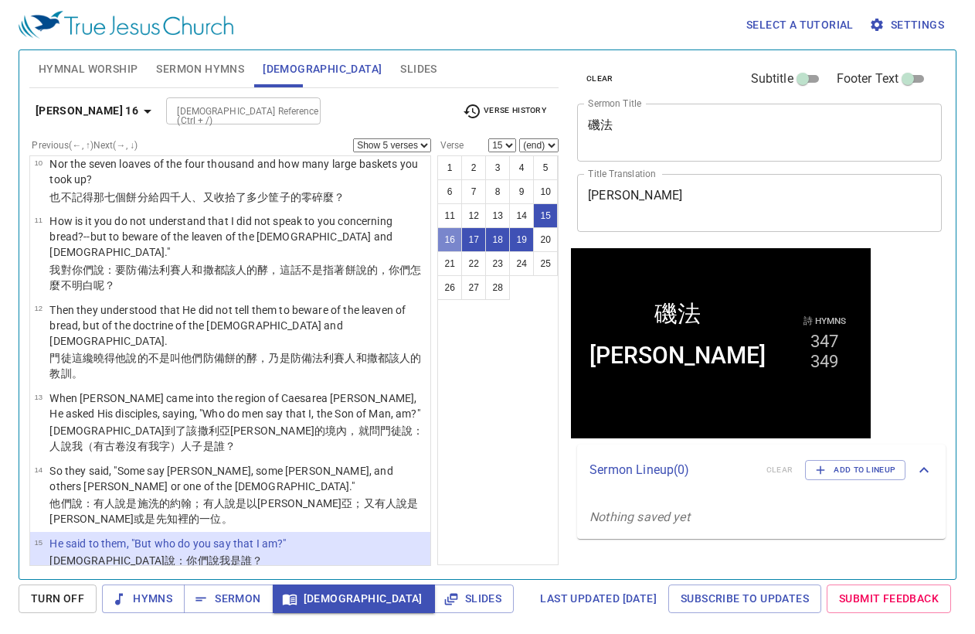
click at [453, 237] on button "16" at bounding box center [449, 239] width 25 height 25
select select "16"
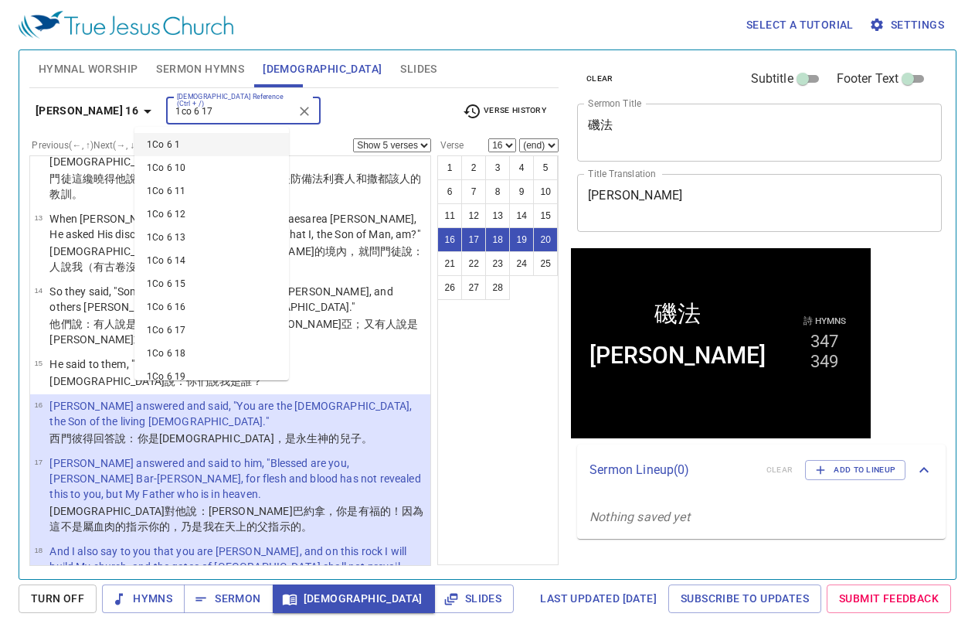
type input "1co 6 17"
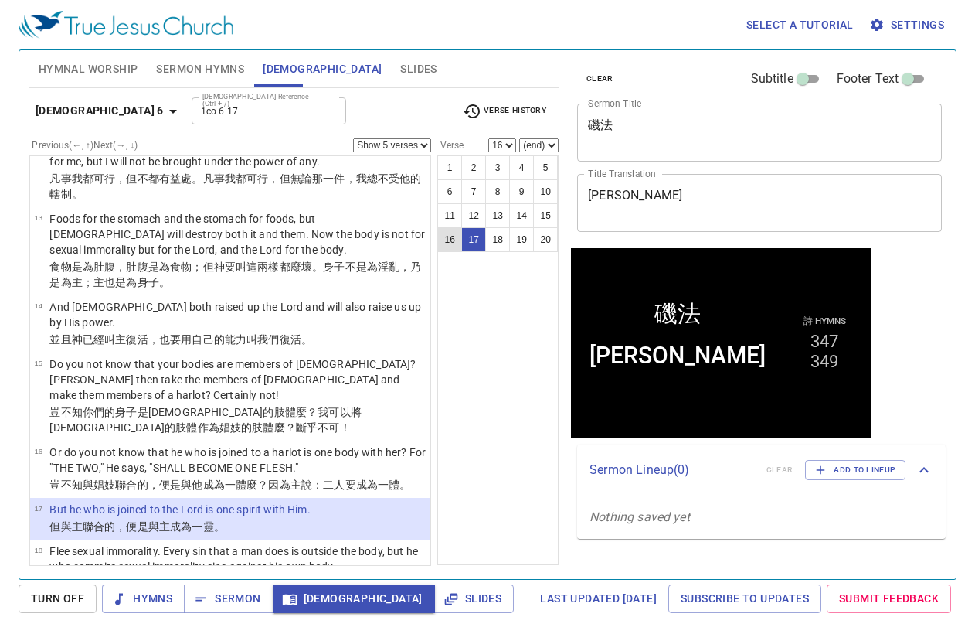
select select "1"
select select "17"
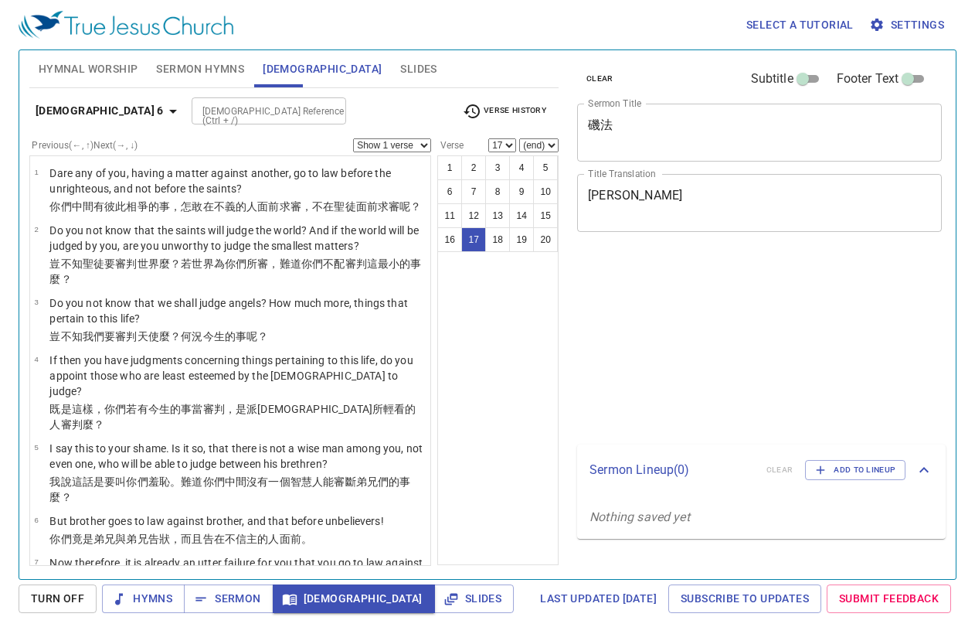
select select "17"
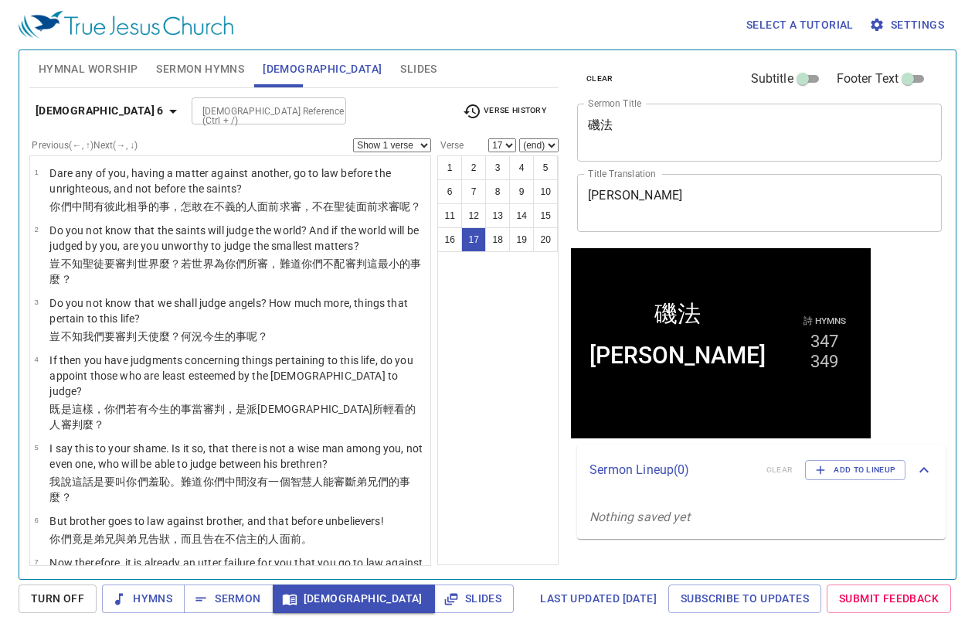
scroll to position [842, 0]
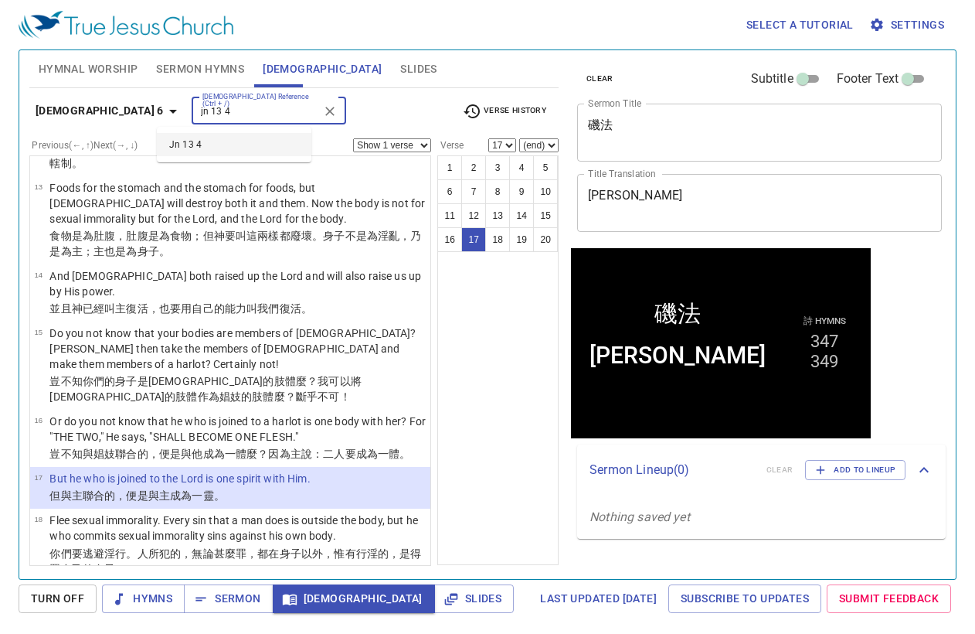
type input "jn 13 4"
select select "4"
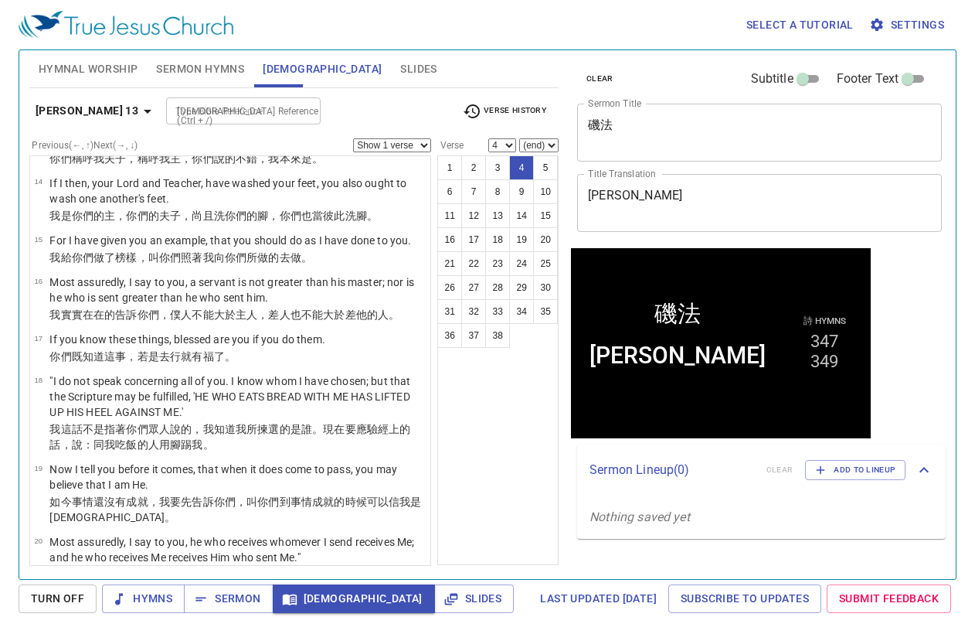
scroll to position [48, 0]
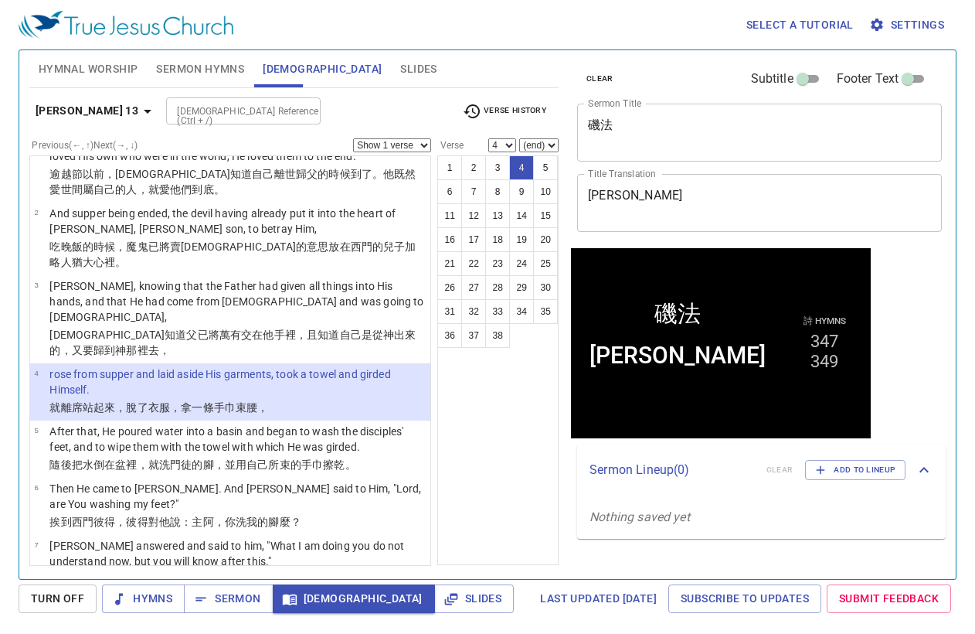
click at [419, 149] on select "Show 1 verse Show 2 verses Show 3 verses Show 4 verses Show 5 verses" at bounding box center [392, 145] width 78 height 14
select select "5"
click at [353, 138] on select "Show 1 verse Show 2 verses Show 3 verses Show 4 verses Show 5 verses" at bounding box center [392, 145] width 78 height 14
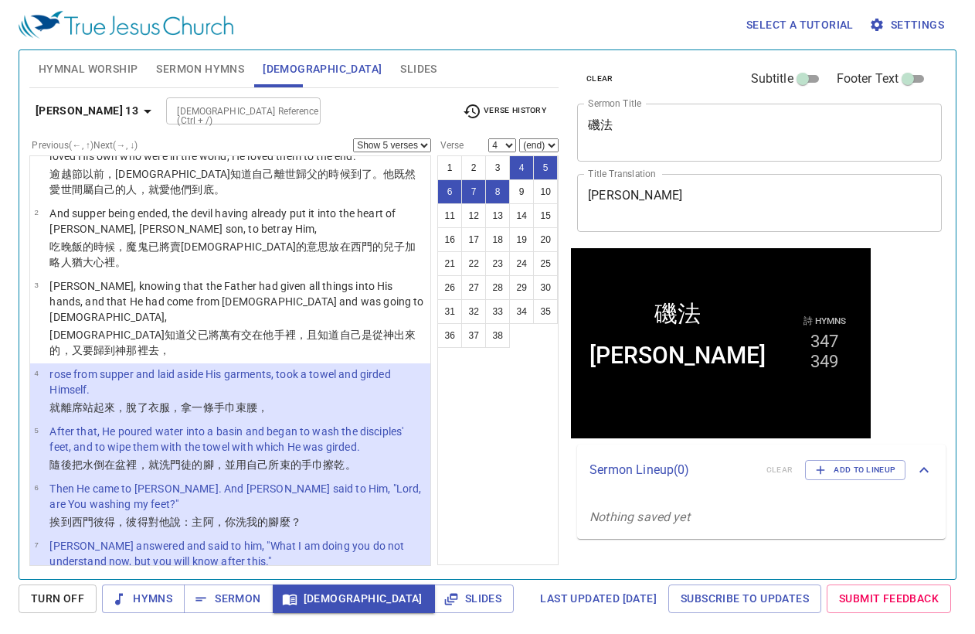
click at [324, 423] on p "After that, He poured water into a basin and began to wash the disciples' feet,…" at bounding box center [237, 438] width 376 height 31
select select "5"
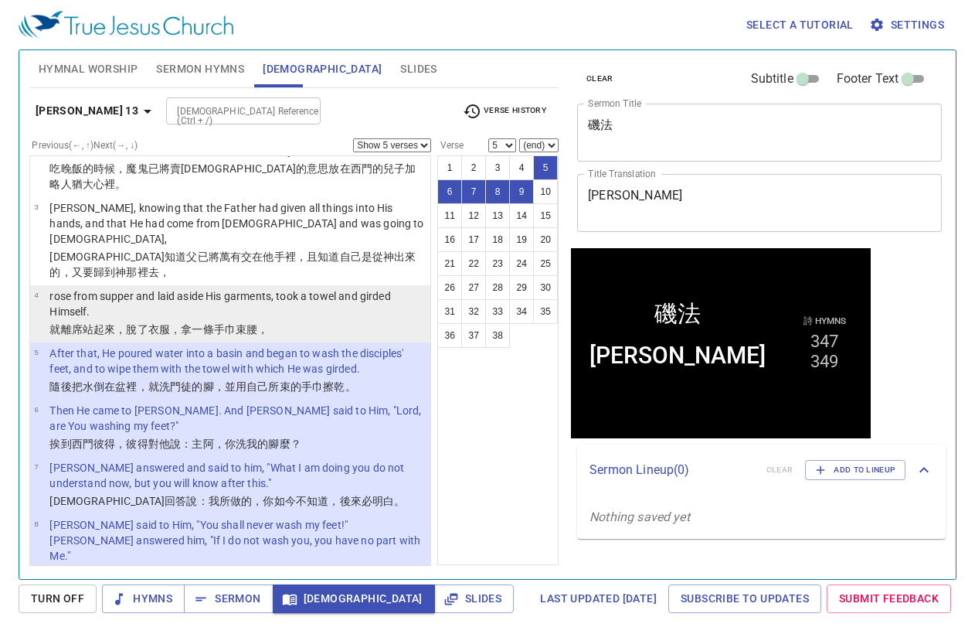
scroll to position [202, 0]
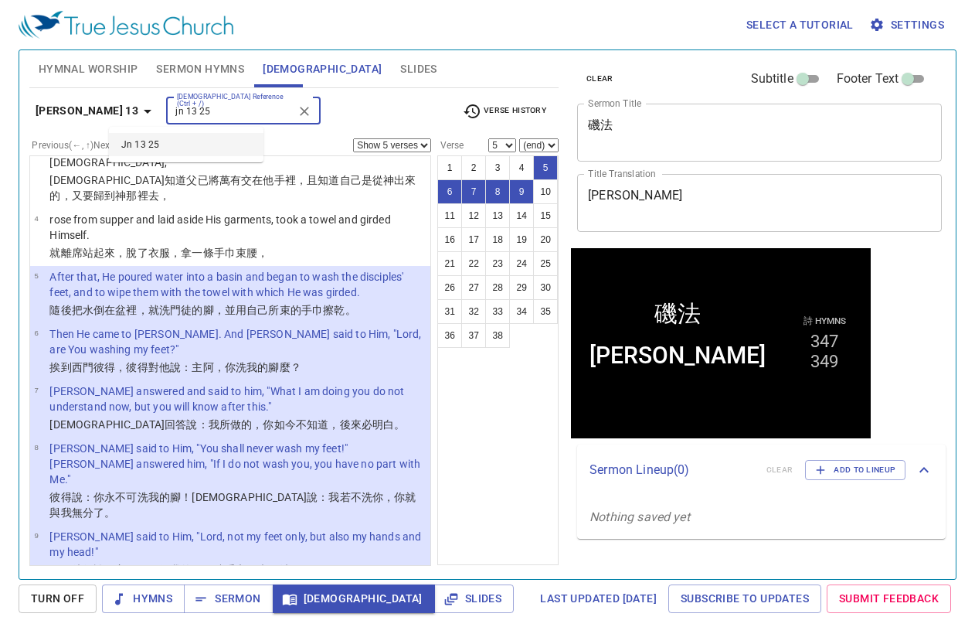
type input "jn 13 25"
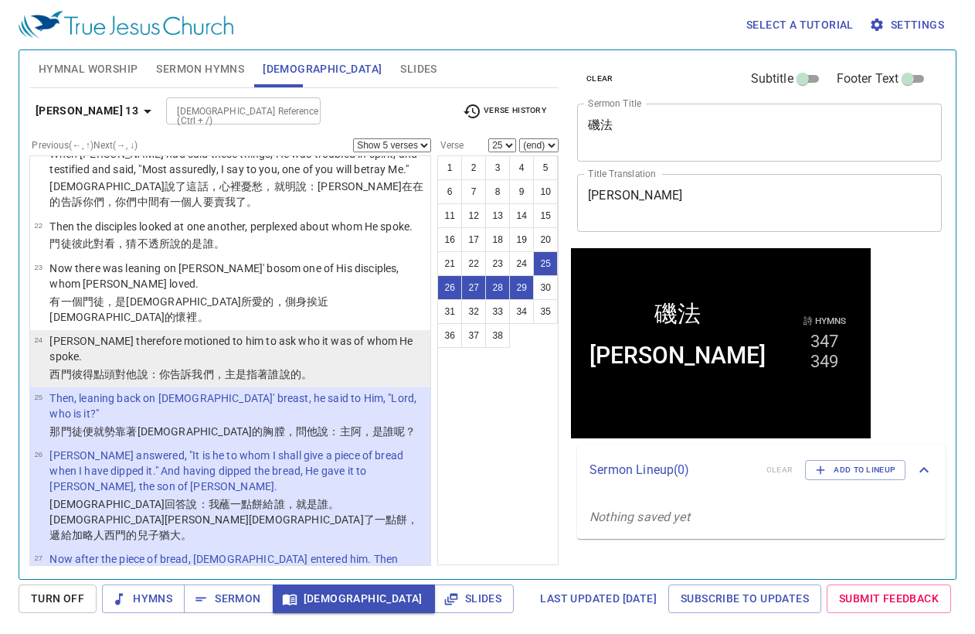
click at [223, 333] on p "Simon Peter therefore motioned to him to ask who it was of whom He spoke." at bounding box center [237, 348] width 376 height 31
select select "24"
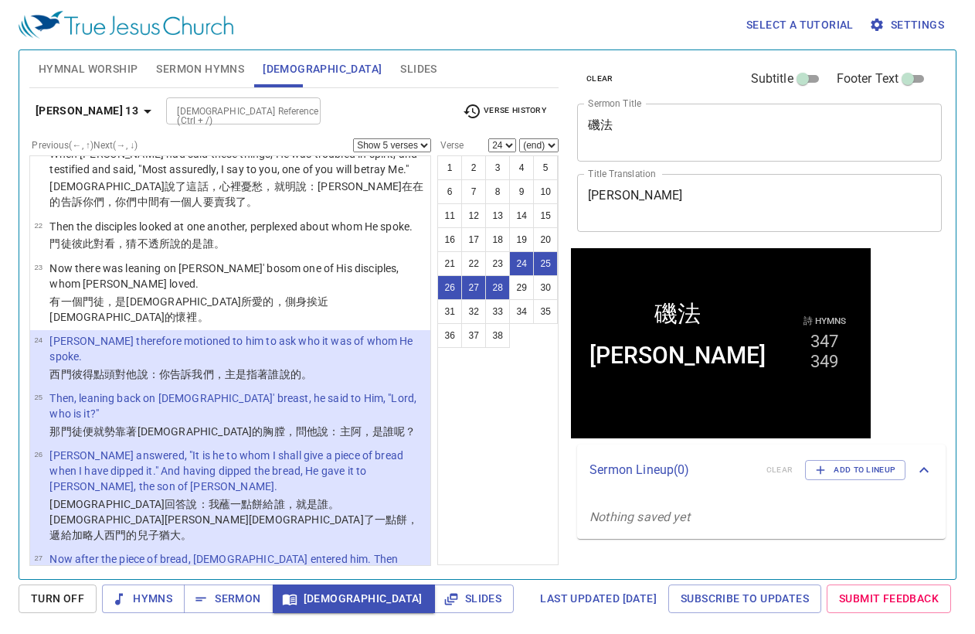
drag, startPoint x: 400, startPoint y: 138, endPoint x: 402, endPoint y: 148, distance: 10.2
click at [400, 138] on select "Show 1 verse Show 2 verses Show 3 verses Show 4 verses Show 5 verses" at bounding box center [392, 145] width 78 height 14
select select "2"
click at [353, 138] on select "Show 1 verse Show 2 verses Show 3 verses Show 4 verses Show 5 verses" at bounding box center [392, 145] width 78 height 14
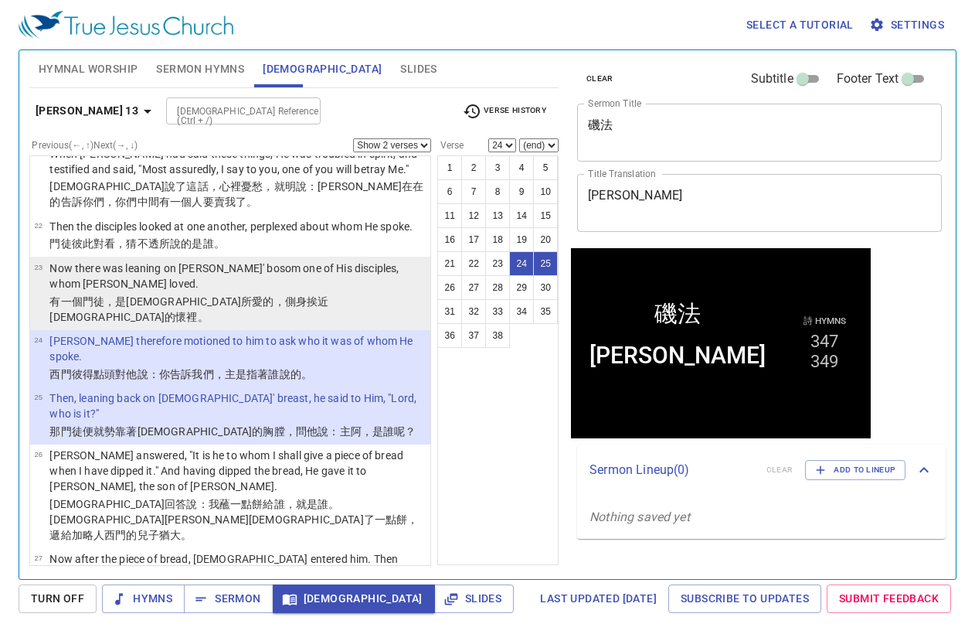
click at [258, 260] on p "Now there was leaning on Jesus' bosom one of His disciples, whom Jesus loved." at bounding box center [237, 275] width 376 height 31
select select "23"
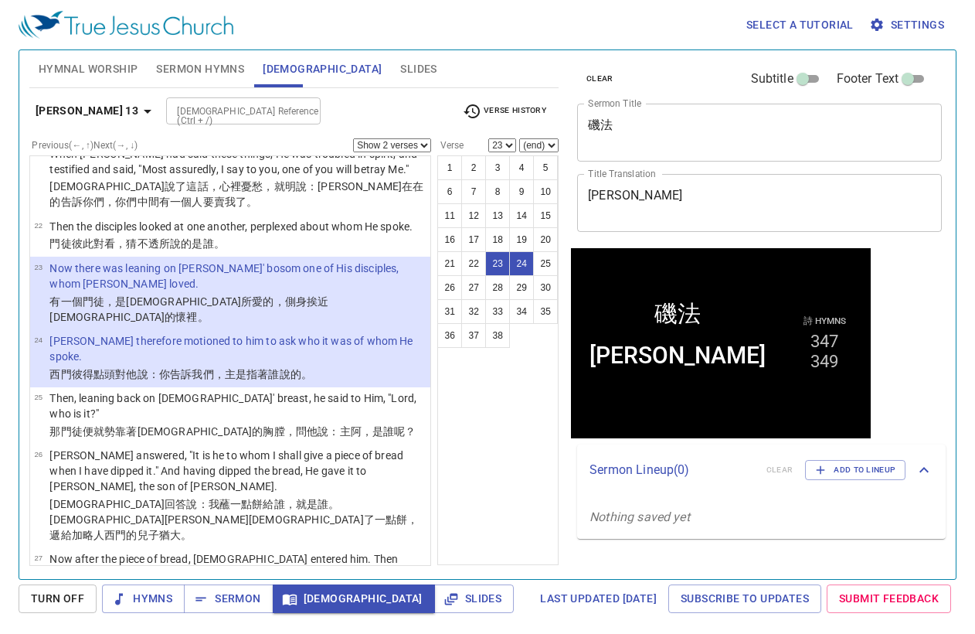
click at [365, 141] on select "Show 1 verse Show 2 verses Show 3 verses Show 4 verses Show 5 verses" at bounding box center [392, 145] width 78 height 14
select select "3"
click at [353, 138] on select "Show 1 verse Show 2 verses Show 3 verses Show 4 verses Show 5 verses" at bounding box center [392, 145] width 78 height 14
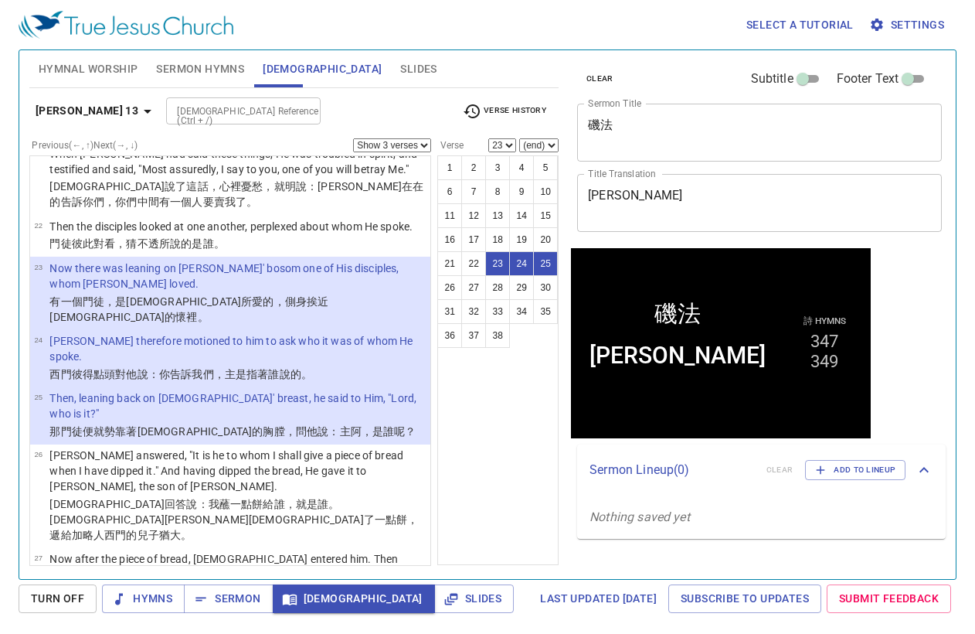
click at [512, 118] on span "Verse History" at bounding box center [504, 111] width 83 height 19
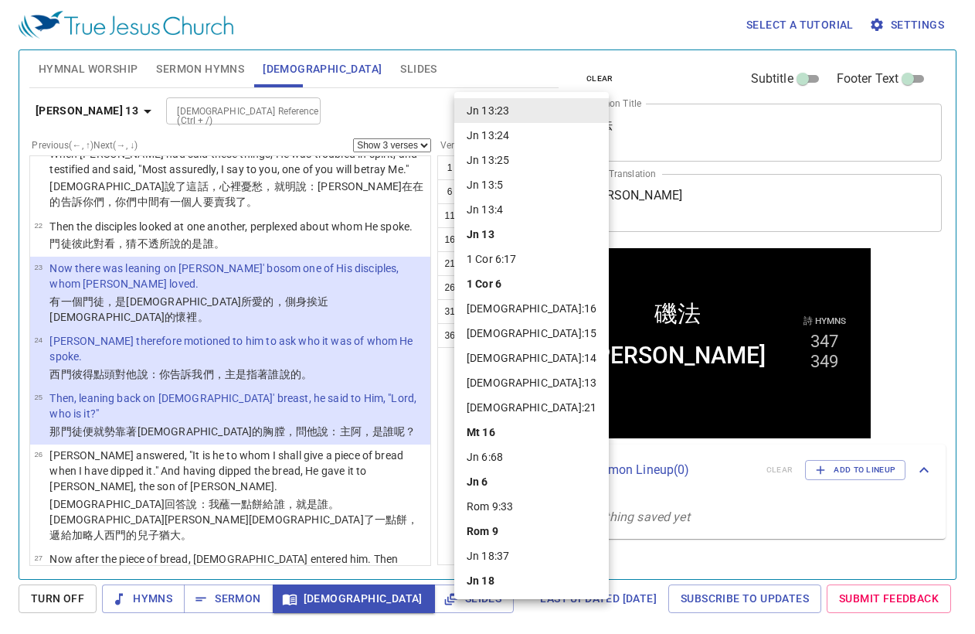
click at [405, 55] on div at bounding box center [487, 317] width 975 height 634
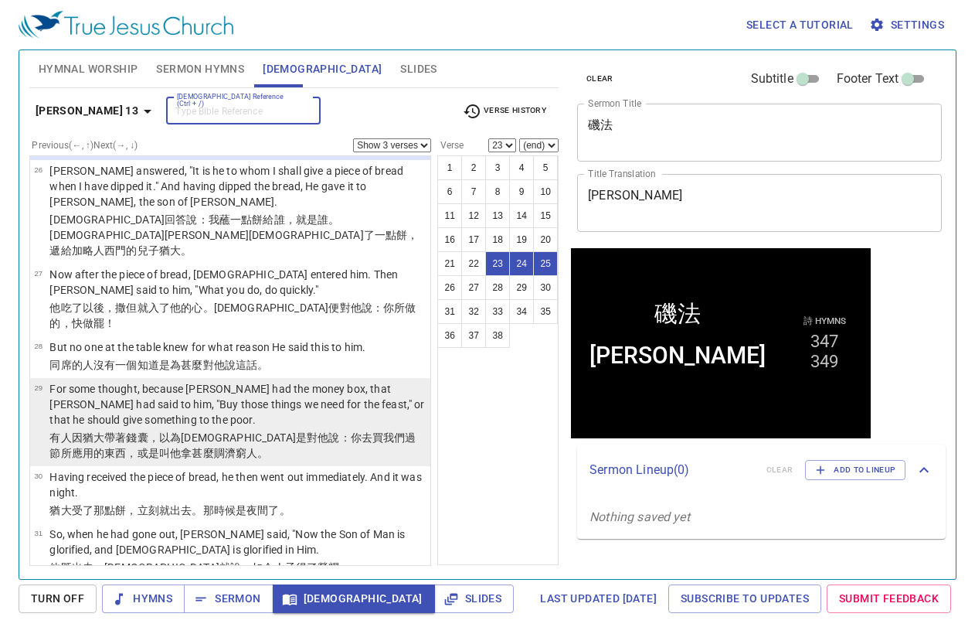
scroll to position [1612, 0]
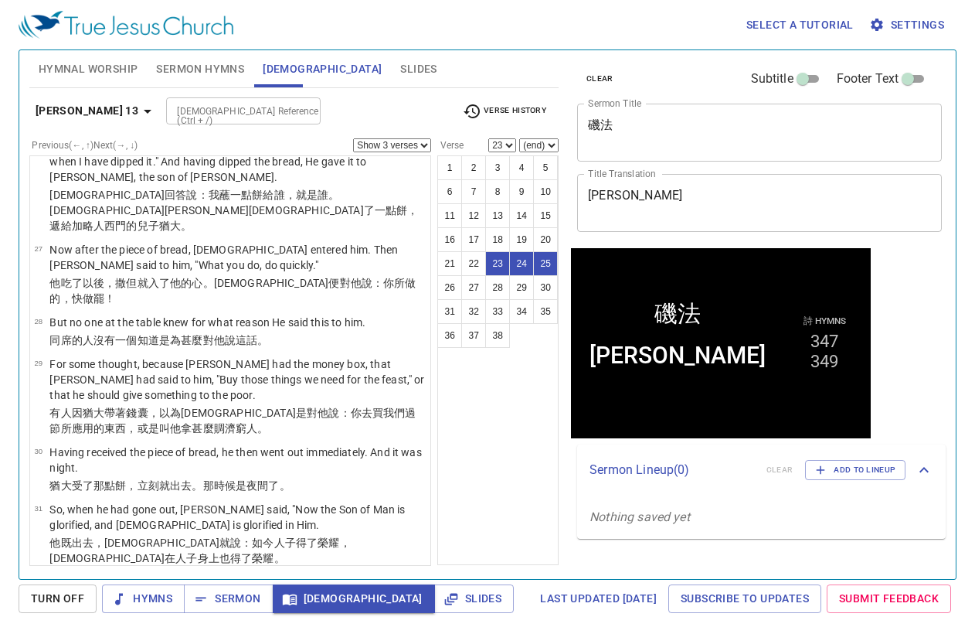
click at [213, 574] on p "If God is glorified in Him, God will also glorify Him in Himself, and glorify H…" at bounding box center [237, 589] width 376 height 31
select select "32"
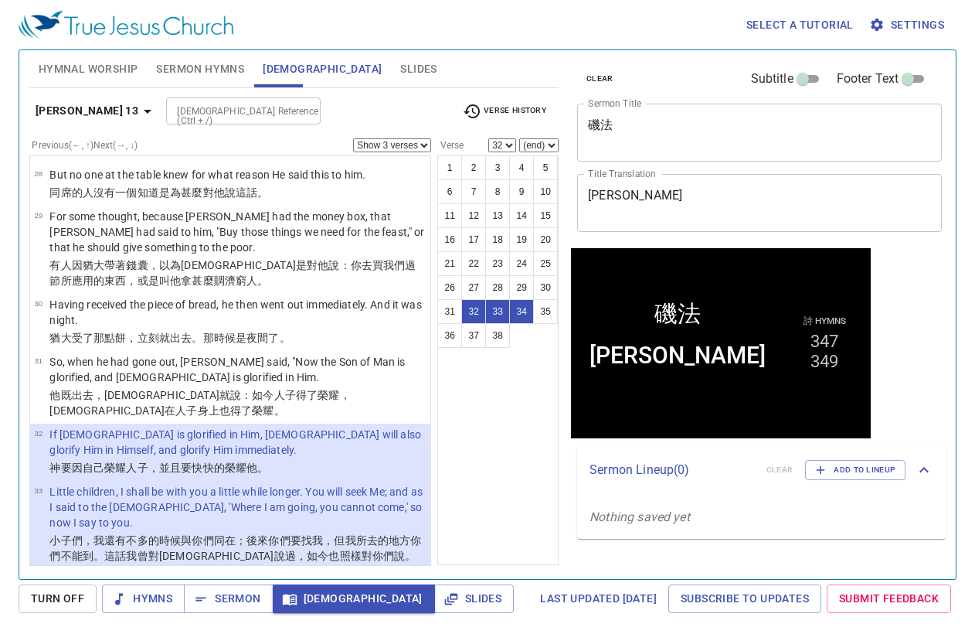
scroll to position [1767, 0]
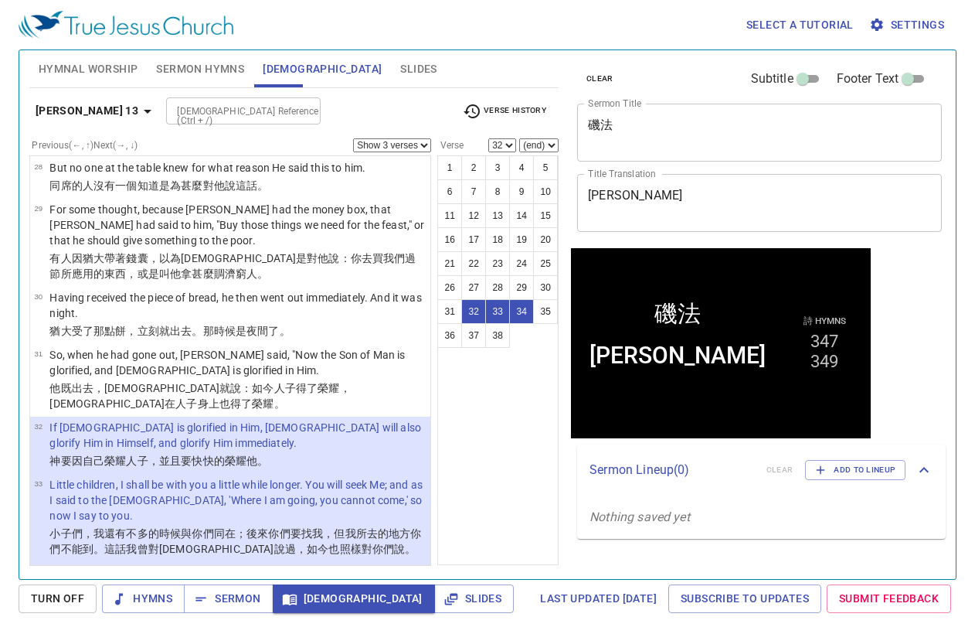
click at [391, 145] on select "Show 1 verse Show 2 verses Show 3 verses Show 4 verses Show 5 verses" at bounding box center [392, 145] width 78 height 14
select select "2"
click at [353, 138] on select "Show 1 verse Show 2 verses Show 3 verses Show 4 verses Show 5 verses" at bounding box center [392, 145] width 78 height 14
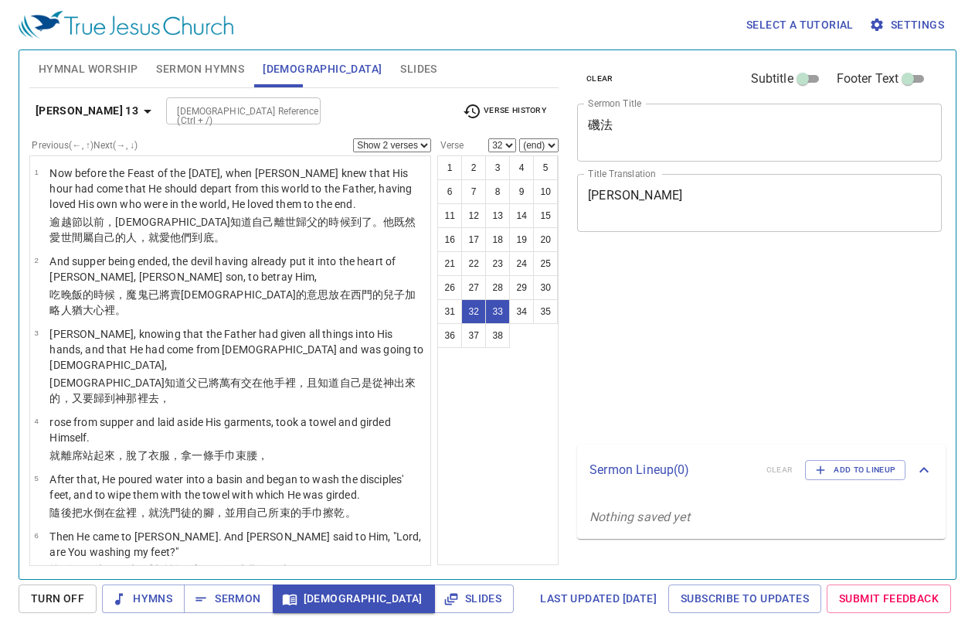
select select "2"
select select "32"
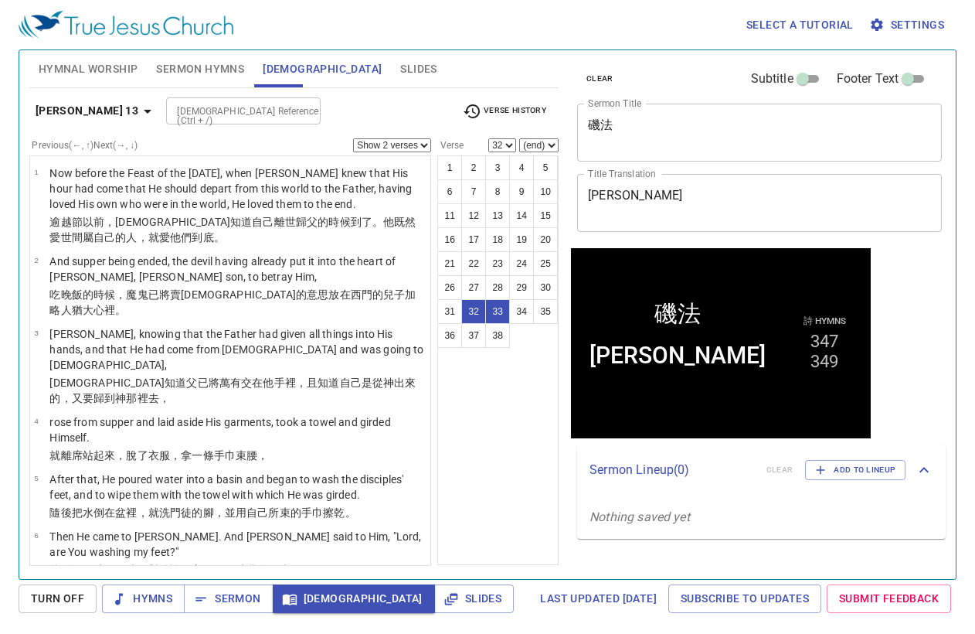
scroll to position [1767, 0]
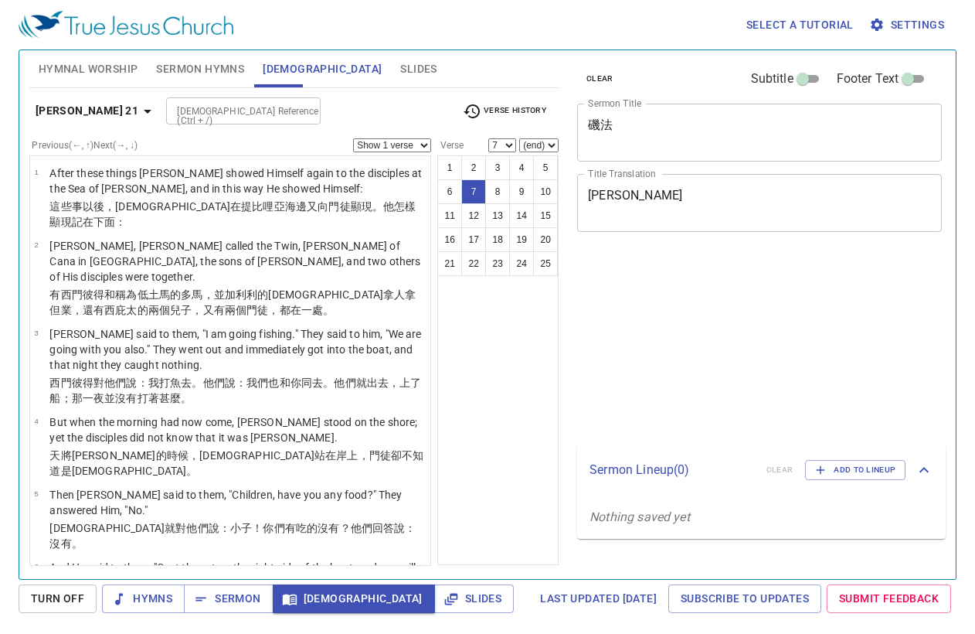
select select "7"
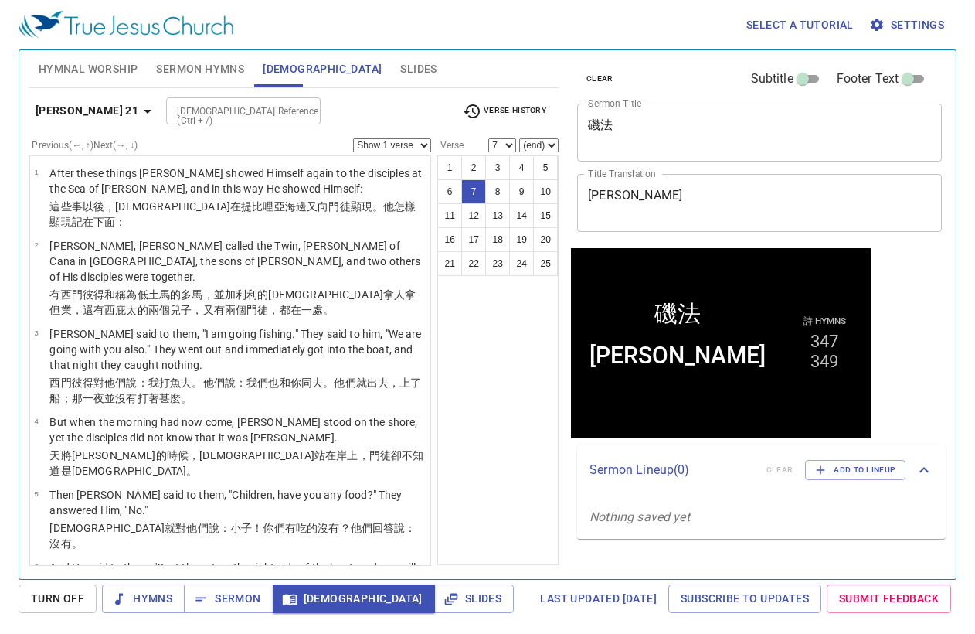
scroll to position [266, 0]
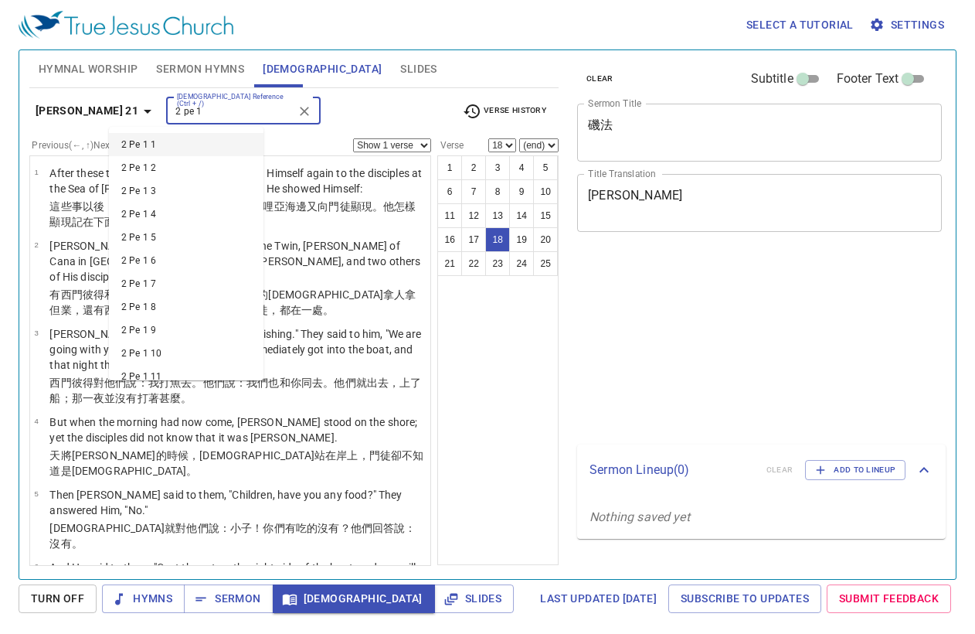
select select "18"
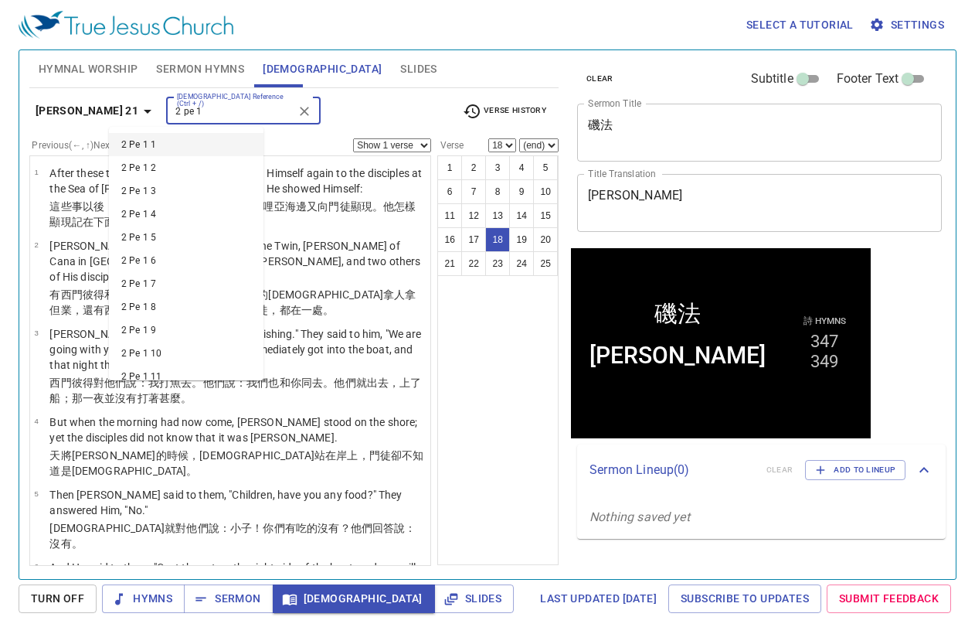
scroll to position [1192, 0]
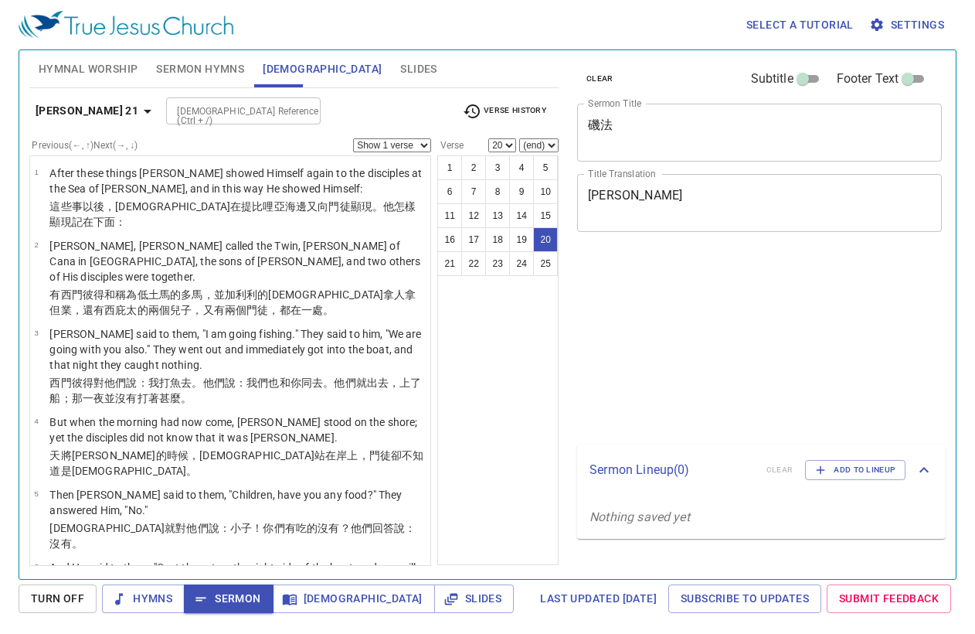
select select "20"
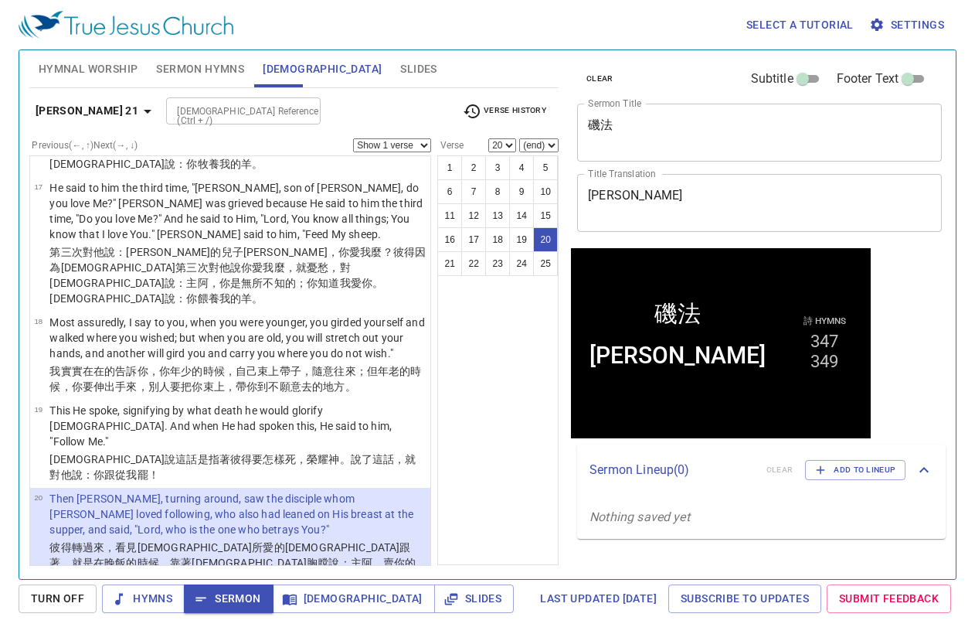
click at [400, 72] on span "Slides" at bounding box center [418, 69] width 36 height 19
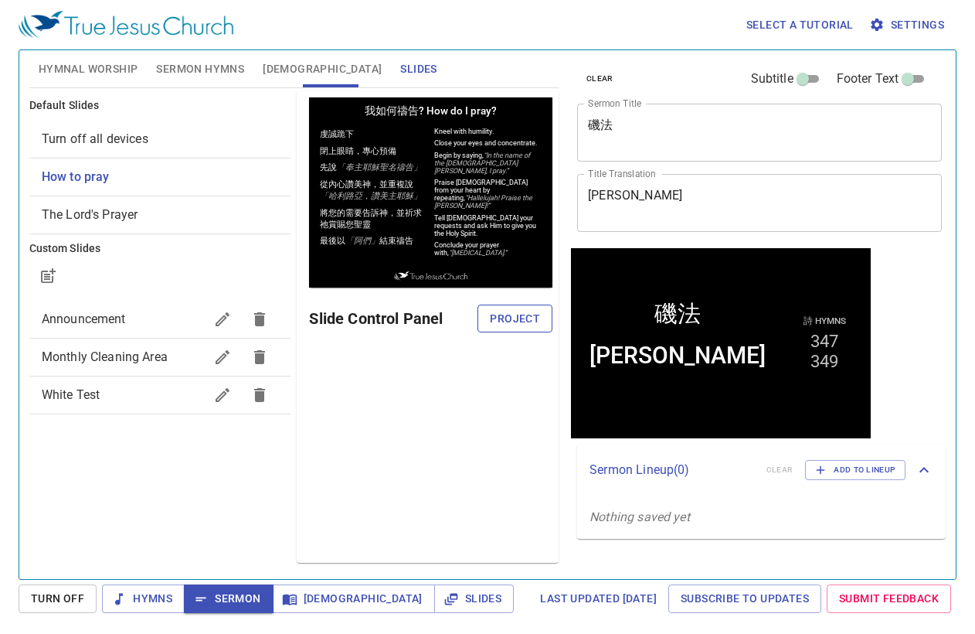
click at [540, 314] on span "Project" at bounding box center [515, 318] width 50 height 19
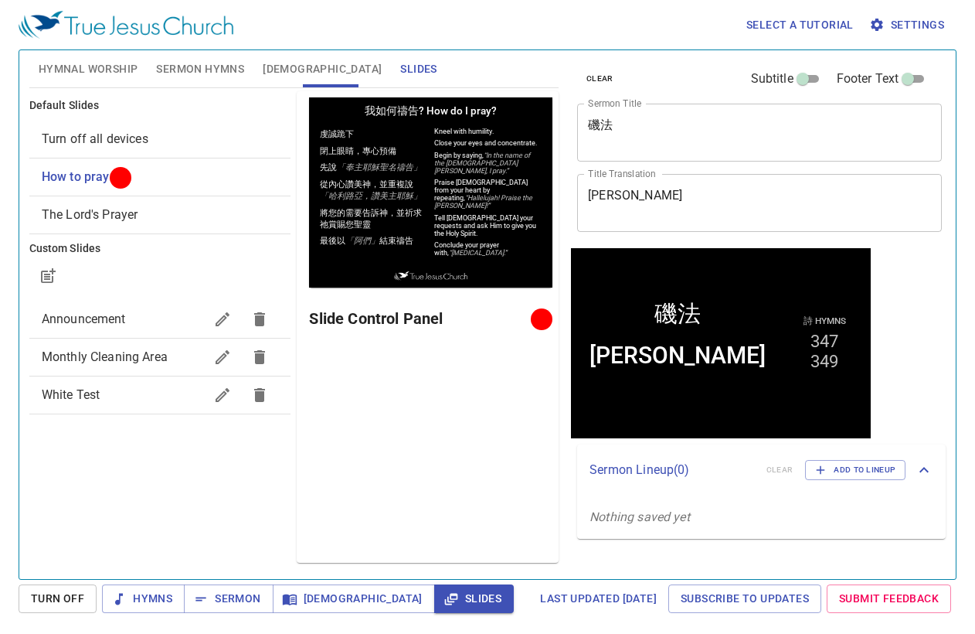
click at [847, 175] on div "Cephas x Title Translation" at bounding box center [759, 203] width 365 height 58
drag, startPoint x: 765, startPoint y: 134, endPoint x: 480, endPoint y: 90, distance: 288.5
click at [480, 90] on div "Hymnal Worship Sermon Hymns Bible Slides Hymn search Hymn search clear Audio Pl…" at bounding box center [487, 308] width 929 height 529
click at [648, 198] on textarea "[PERSON_NAME]" at bounding box center [759, 202] width 343 height 29
click at [712, 140] on textarea "磯法" at bounding box center [759, 131] width 343 height 29
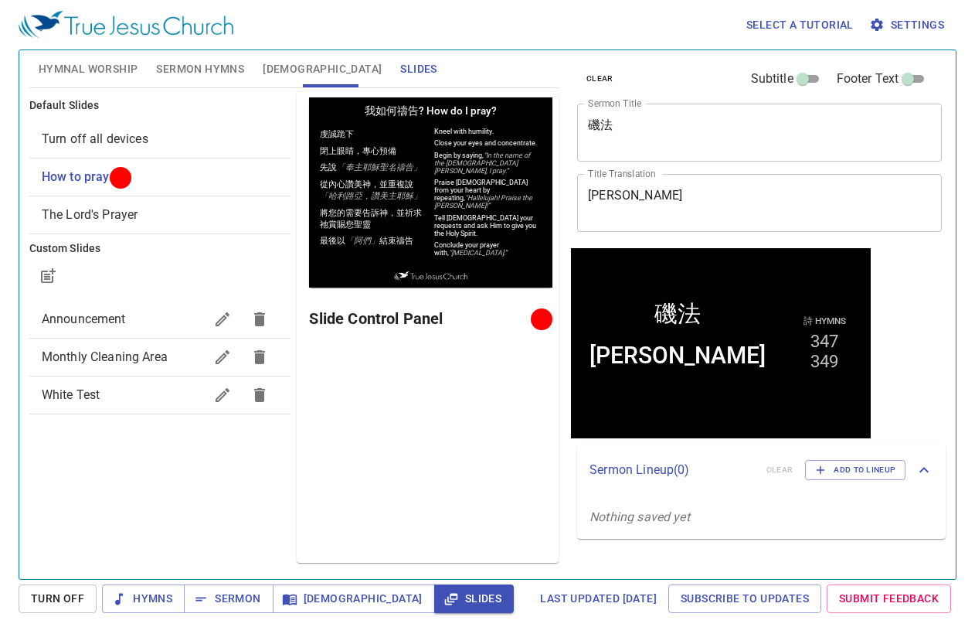
click at [140, 497] on div "Default Slides Turn off all devices How to pray The Lord's Prayer Custom Slides…" at bounding box center [160, 327] width 268 height 478
click at [158, 498] on div "Default Slides Turn off all devices How to pray The Lord's Prayer Custom Slides…" at bounding box center [160, 327] width 268 height 478
click at [396, 441] on div "Preview Only Slide Control Panel" at bounding box center [428, 326] width 262 height 471
click at [248, 594] on span "Sermon" at bounding box center [228, 598] width 64 height 19
